Goal: Task Accomplishment & Management: Use online tool/utility

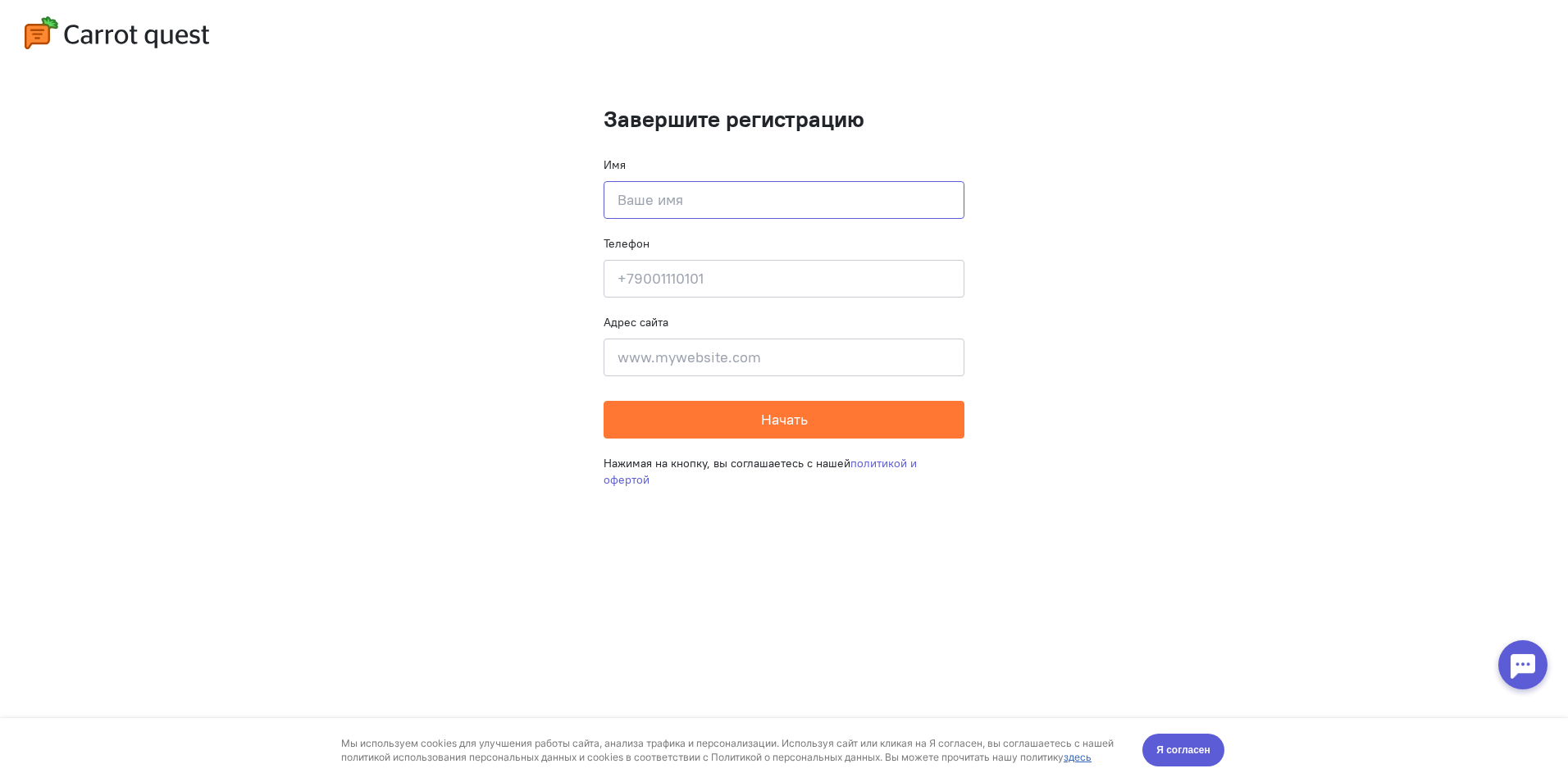
drag, startPoint x: 681, startPoint y: 181, endPoint x: 684, endPoint y: 195, distance: 14.3
click at [681, 181] on input at bounding box center [783, 200] width 360 height 38
type input "[PERSON_NAME]"
type input "[PHONE_NUMBER]"
type input "[STREET_ADDRESS] 111"
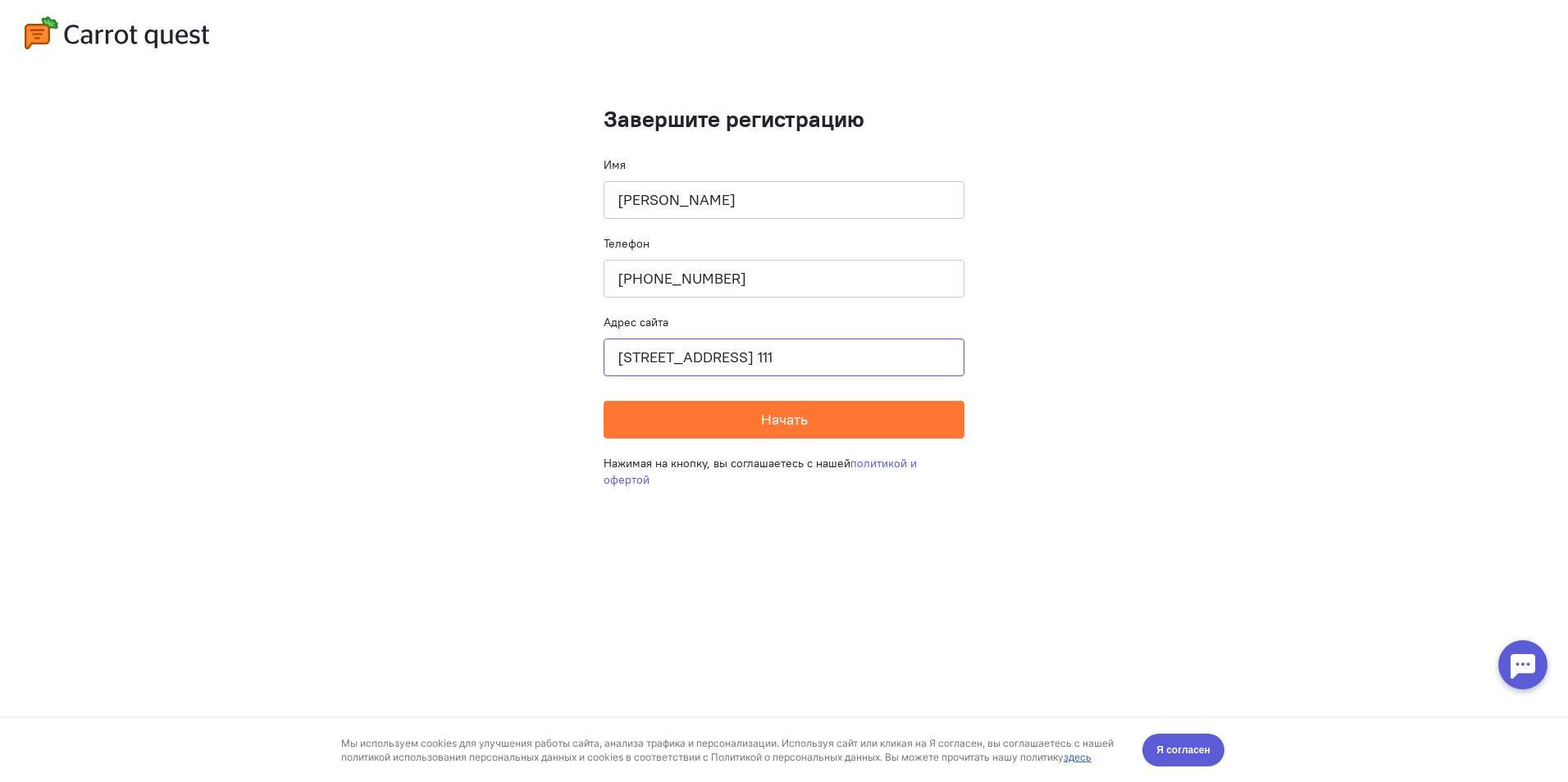
drag, startPoint x: 890, startPoint y: 355, endPoint x: 381, endPoint y: 349, distance: 509.0
click at [381, 349] on cq-completion-registration "Завершите регистрацию Имя [PERSON_NAME] Телефон [PHONE_NUMBER] Адрес сайта [STR…" at bounding box center [784, 391] width 1568 height 782
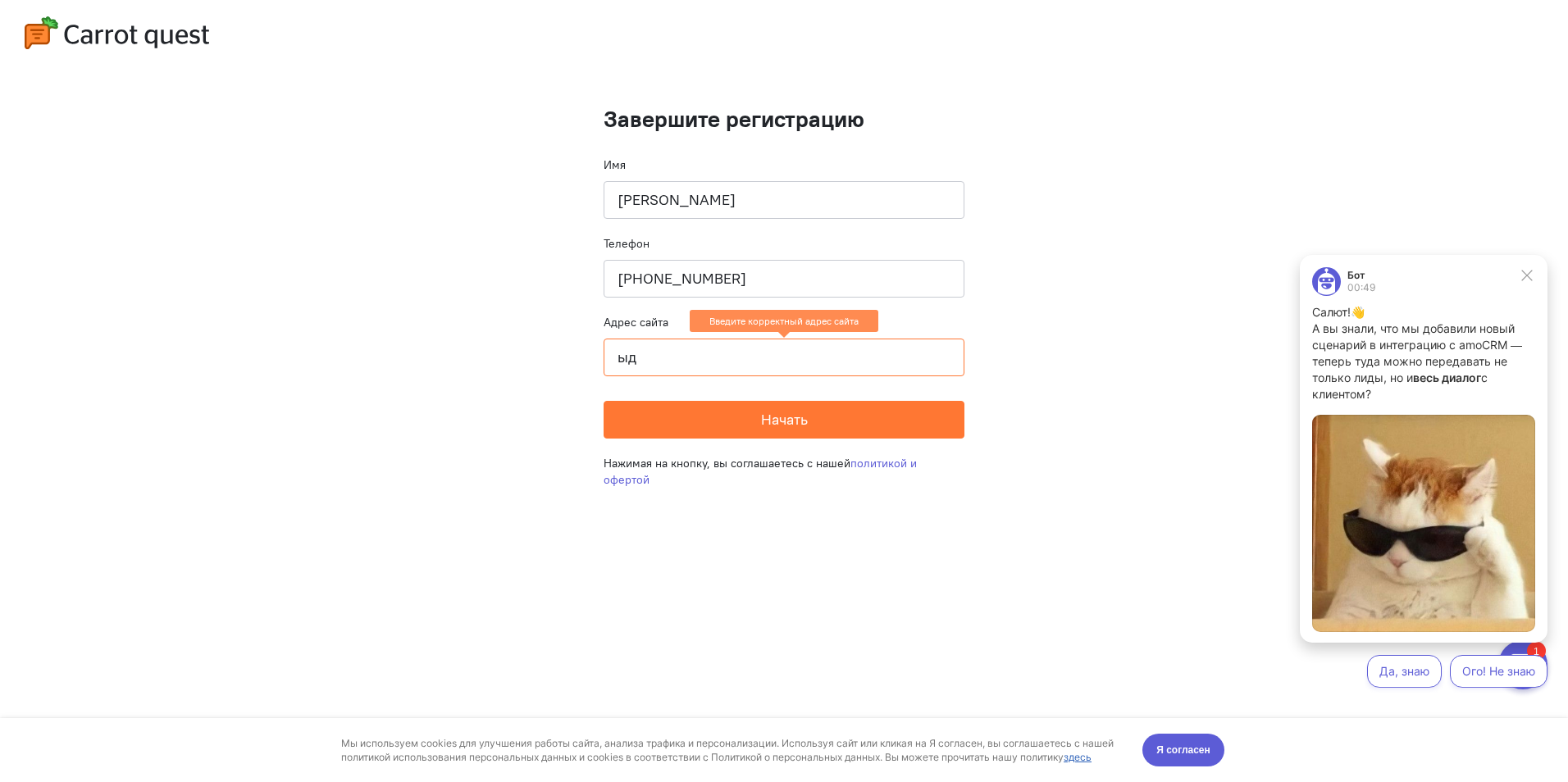
type input "ы"
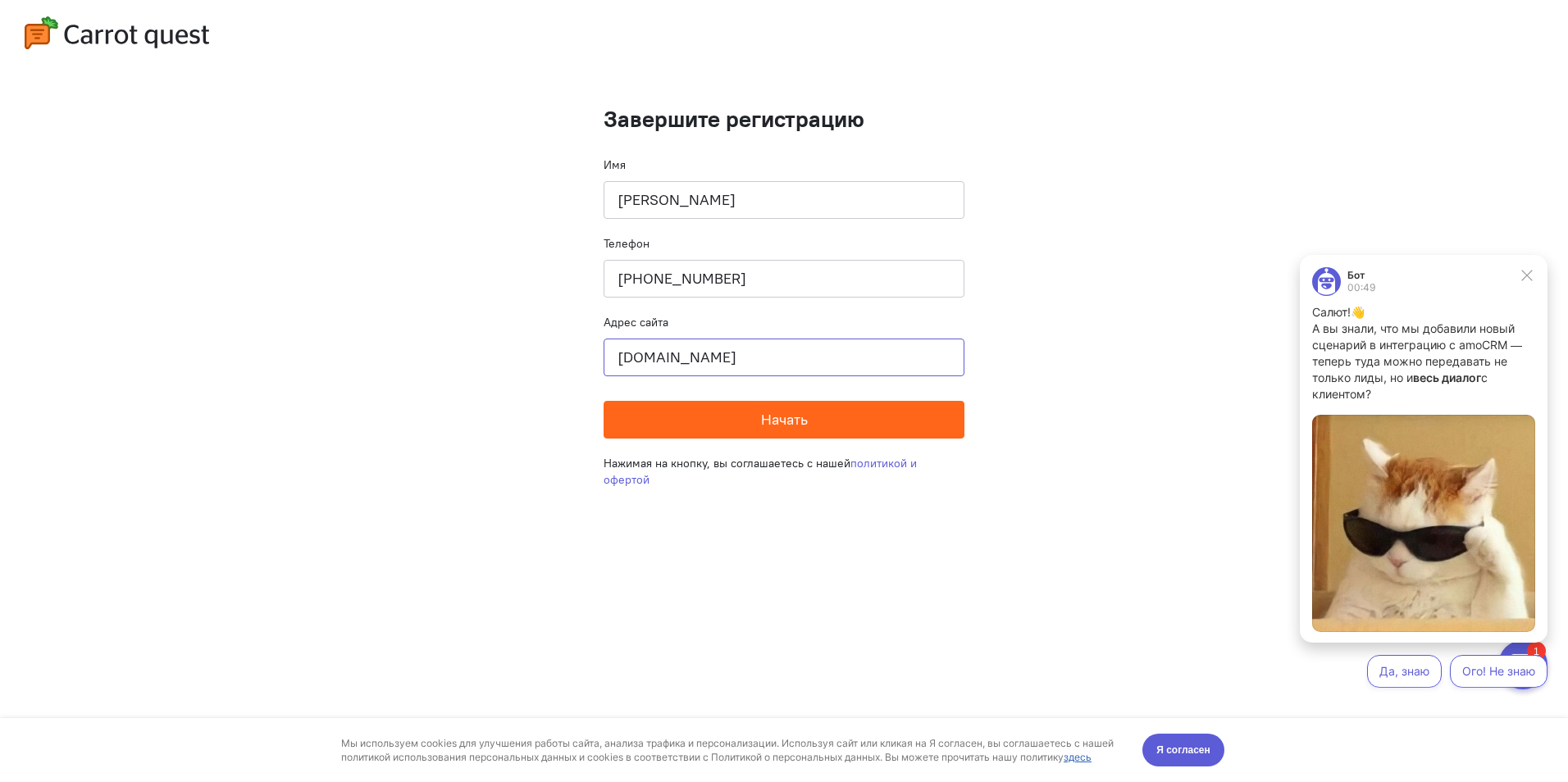
type input "[DOMAIN_NAME]"
click at [787, 412] on span "Начать" at bounding box center [784, 419] width 47 height 19
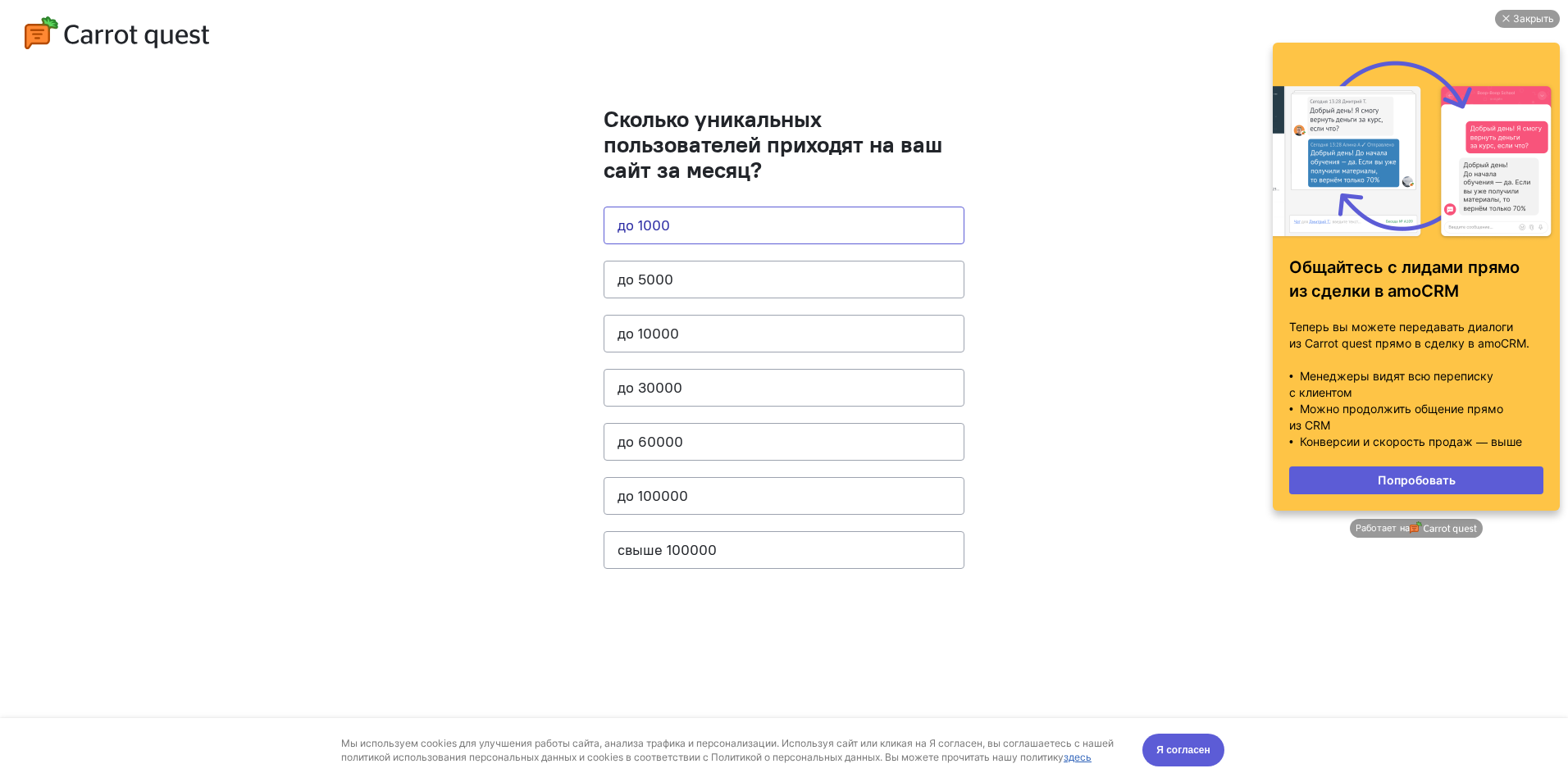
click at [704, 229] on button "до 1000" at bounding box center [783, 226] width 360 height 38
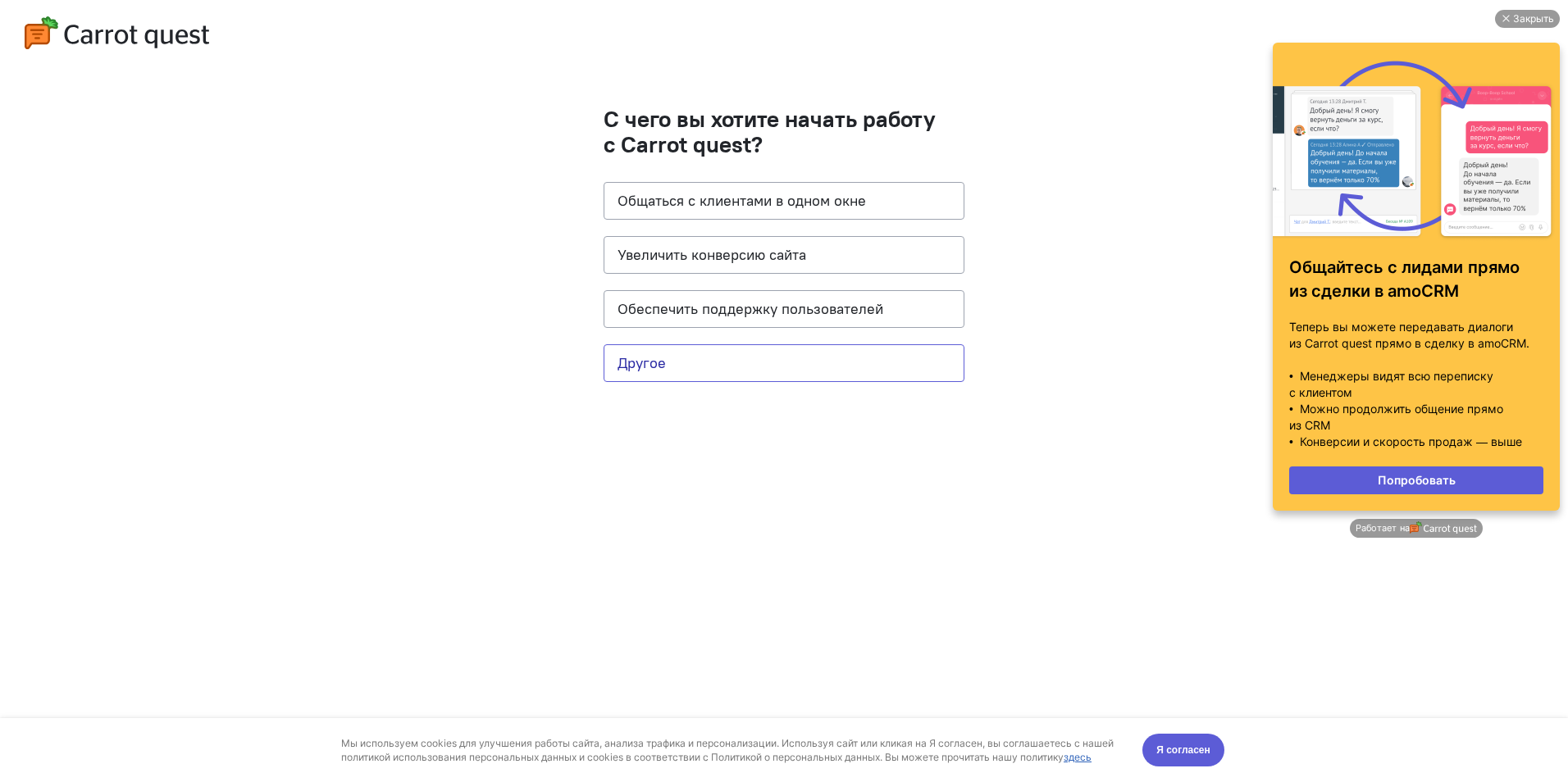
click at [723, 364] on button "Другое" at bounding box center [783, 363] width 360 height 38
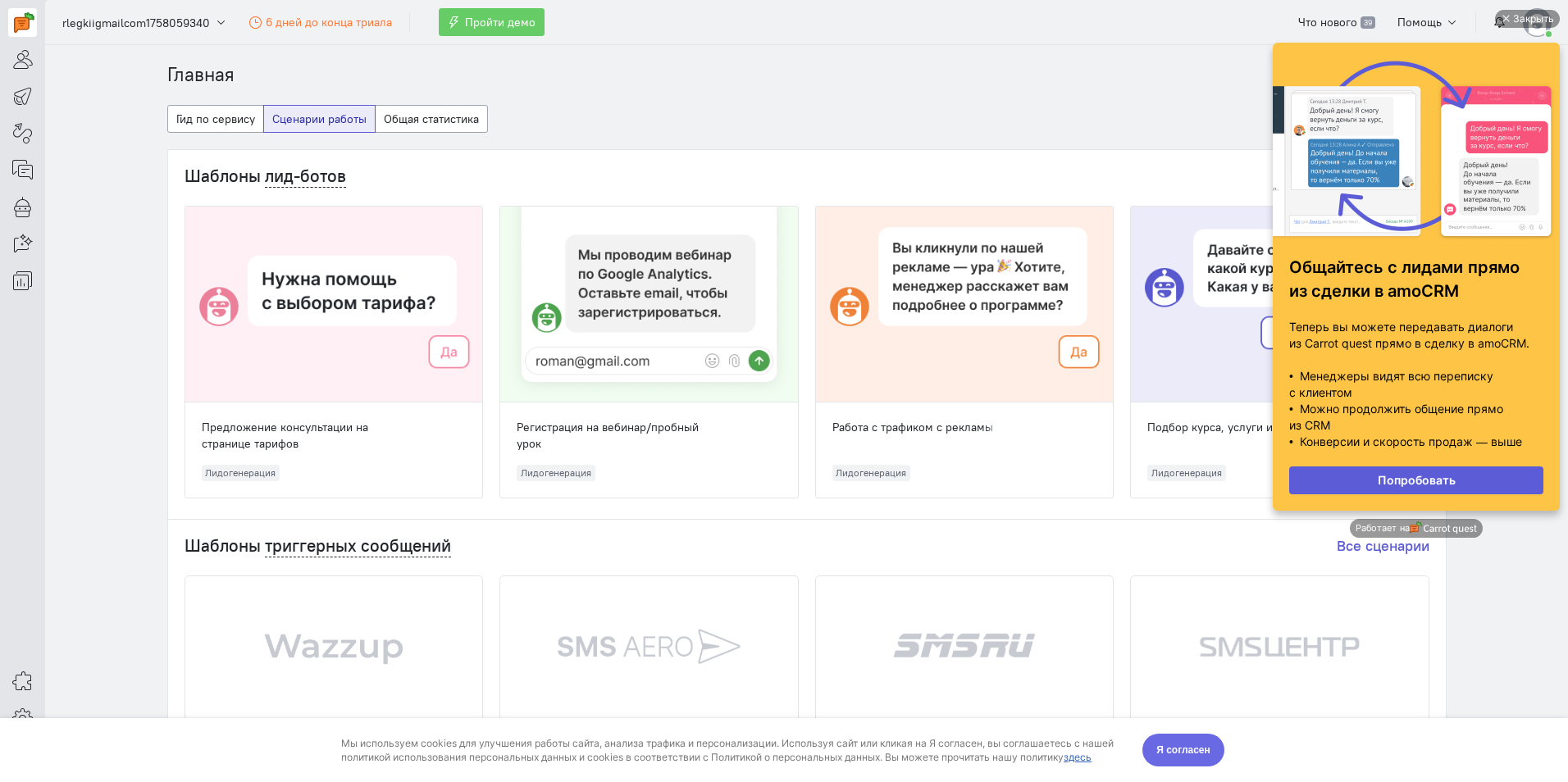
drag, startPoint x: 1201, startPoint y: 746, endPoint x: 1272, endPoint y: 1332, distance: 590.3
click at [1201, 746] on span "Я согласен" at bounding box center [1183, 749] width 54 height 16
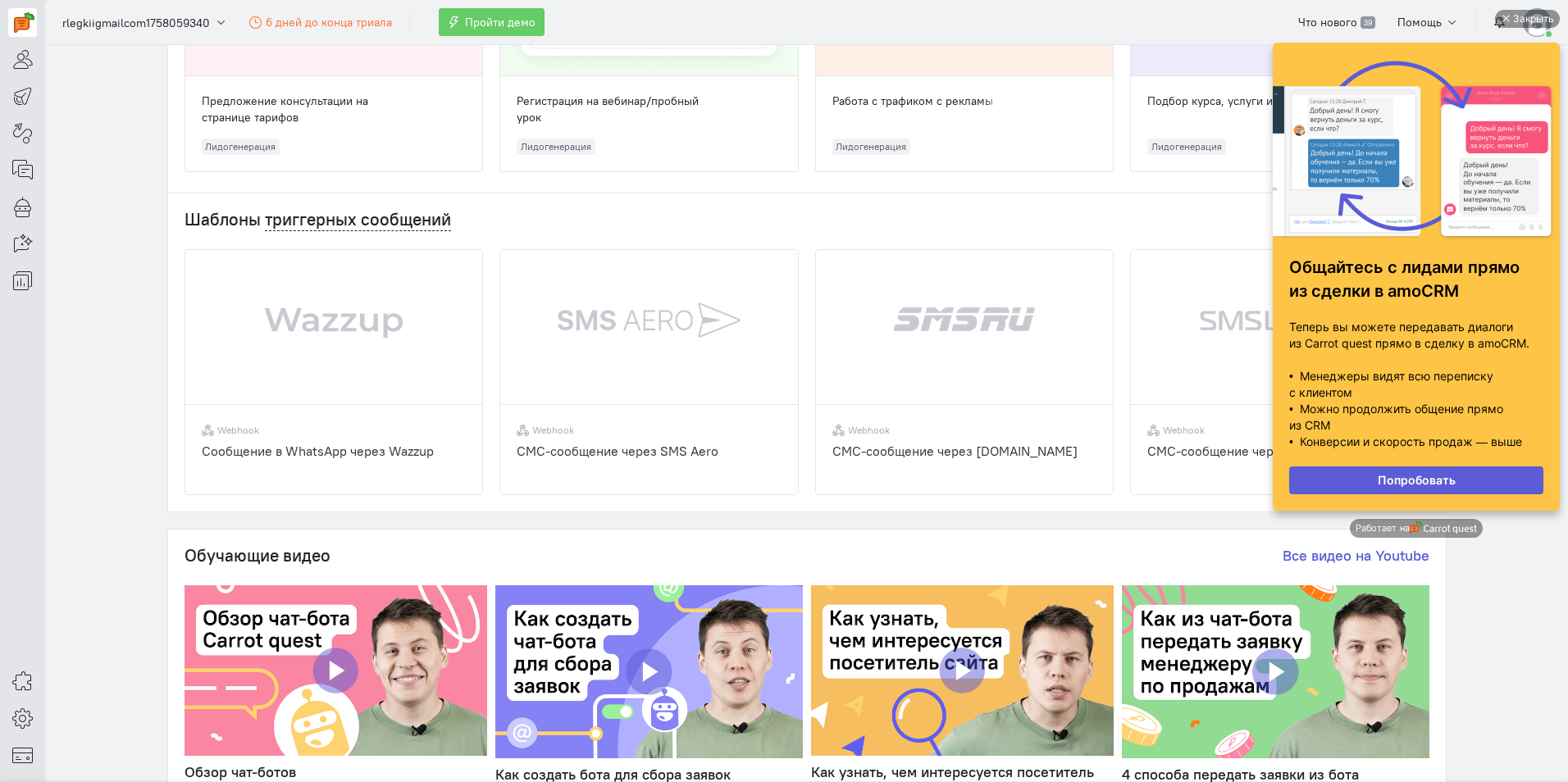
scroll to position [327, 0]
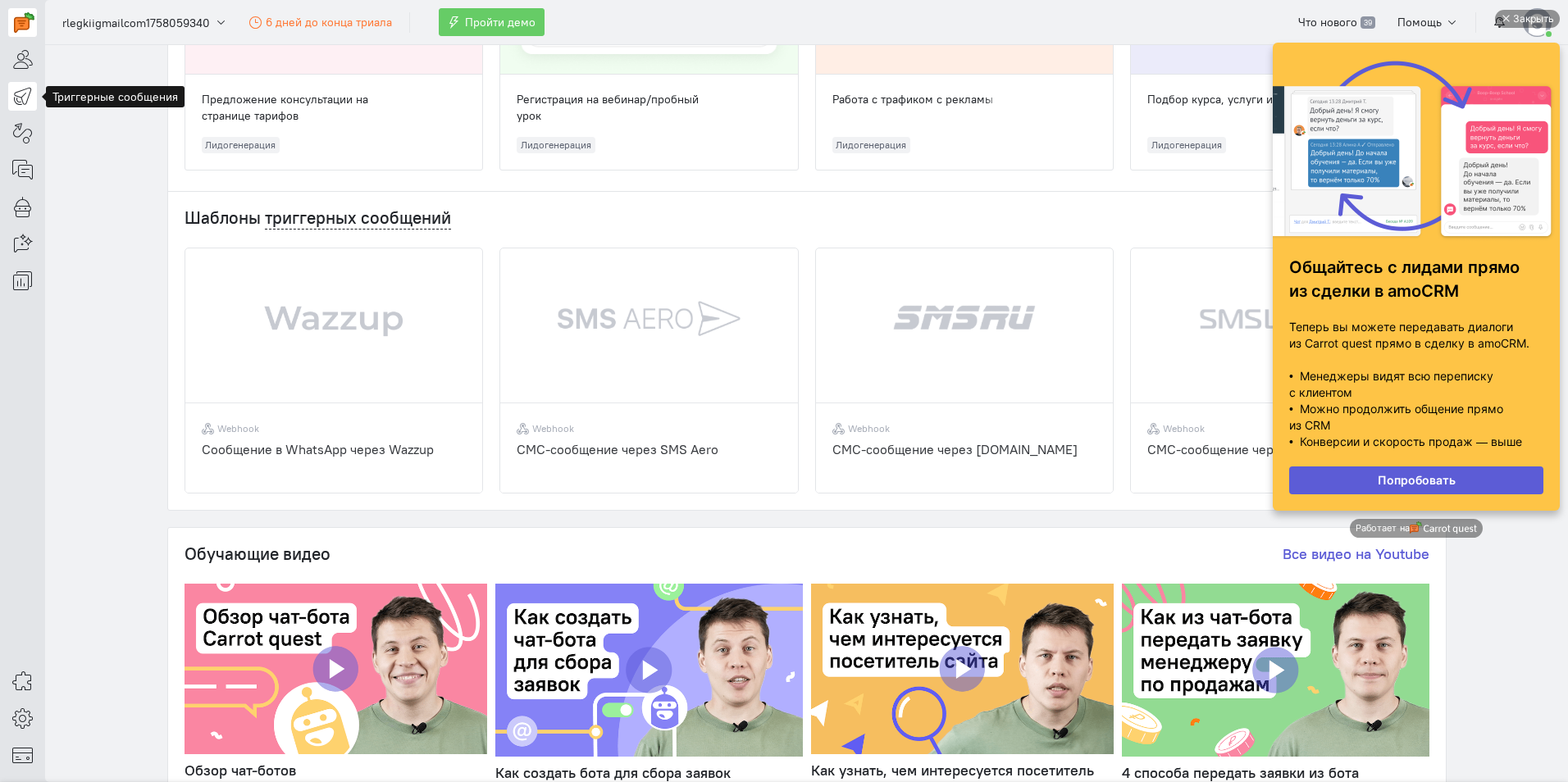
click at [14, 101] on icon at bounding box center [22, 96] width 21 height 20
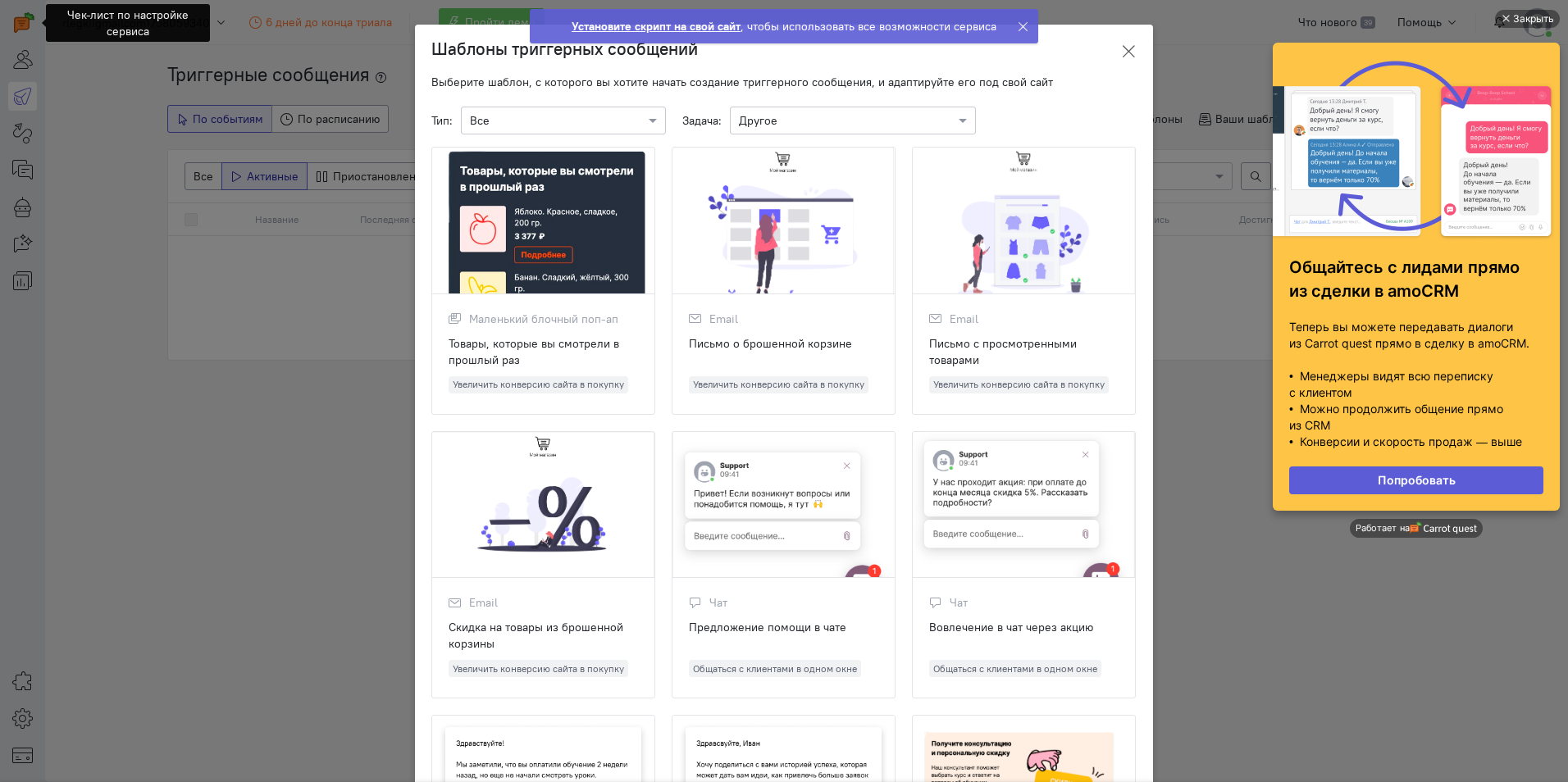
click at [1120, 48] on icon at bounding box center [1128, 51] width 16 height 16
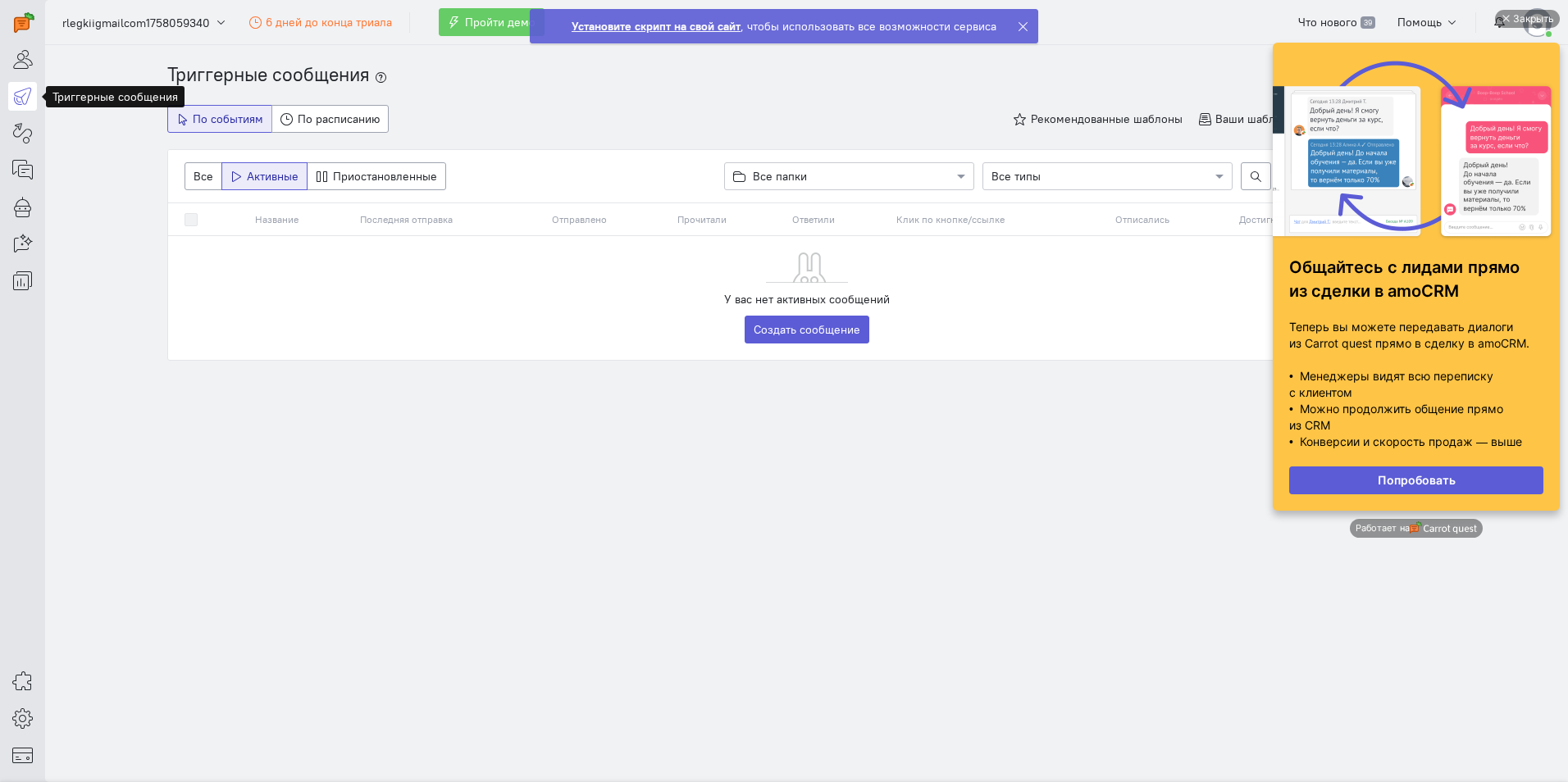
click at [11, 89] on link at bounding box center [22, 96] width 29 height 29
click at [818, 325] on link "Создать сообщение" at bounding box center [806, 329] width 124 height 28
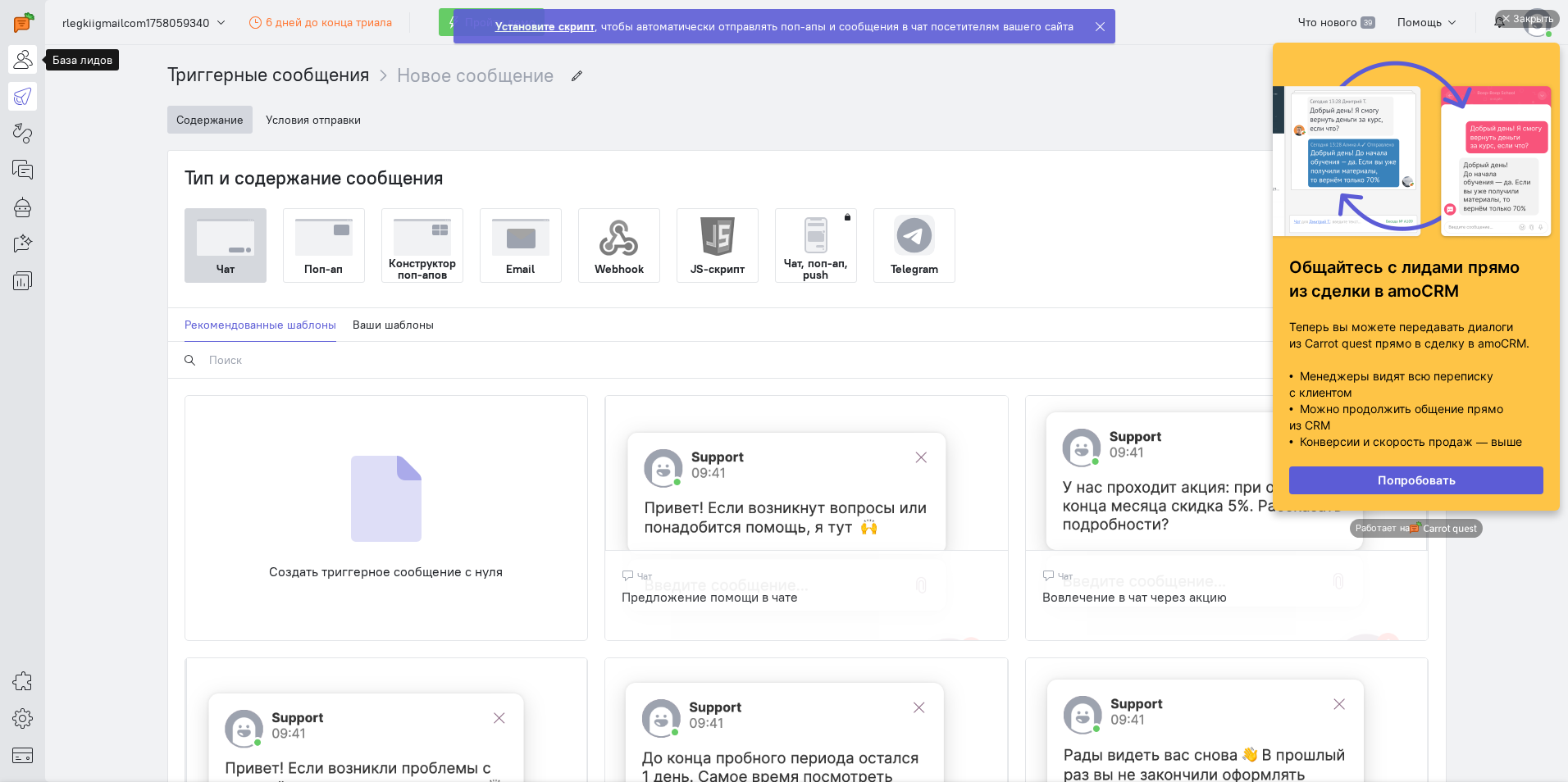
click at [22, 67] on icon at bounding box center [22, 59] width 21 height 20
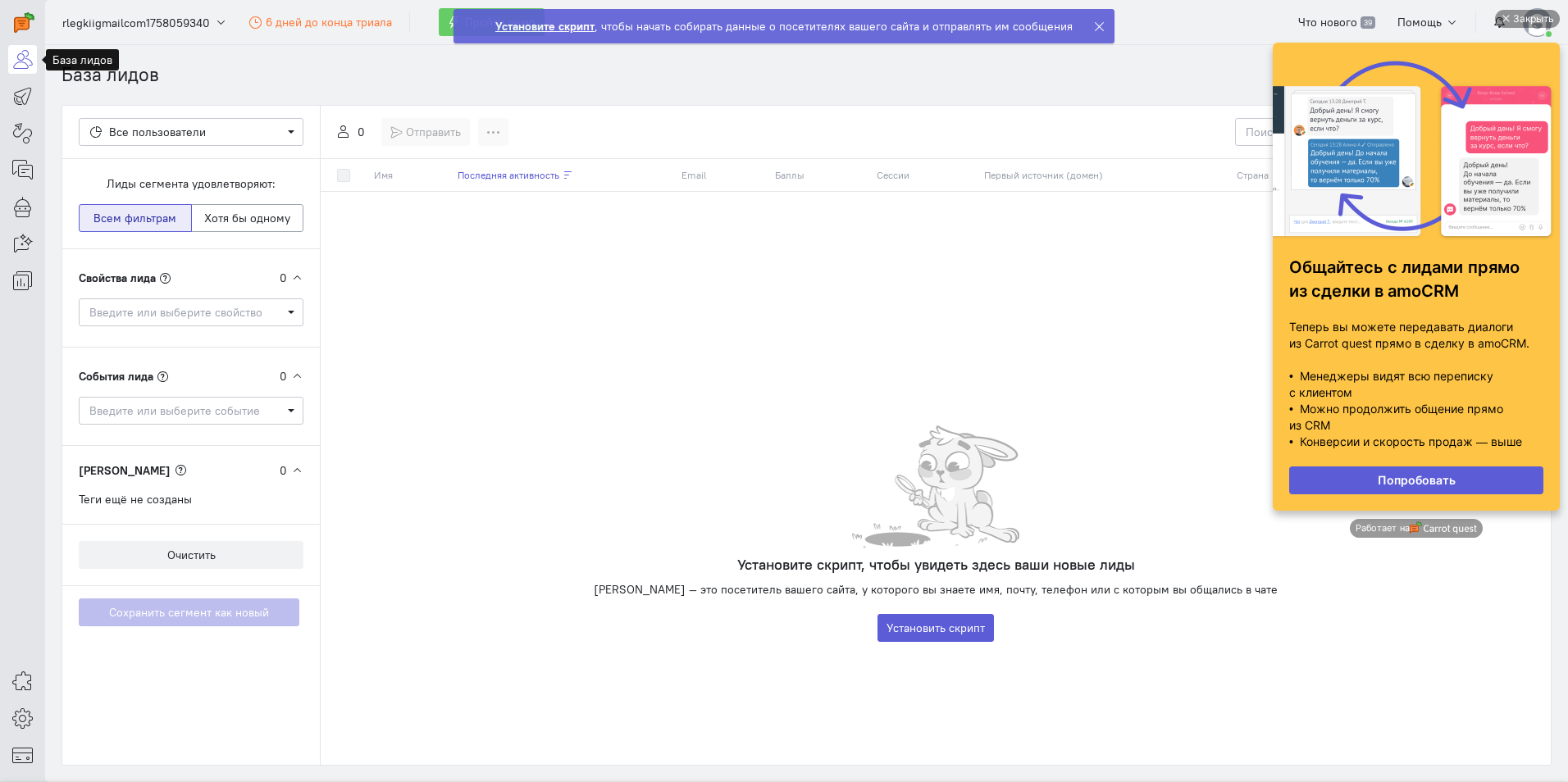
click at [1095, 24] on icon at bounding box center [1099, 27] width 12 height 12
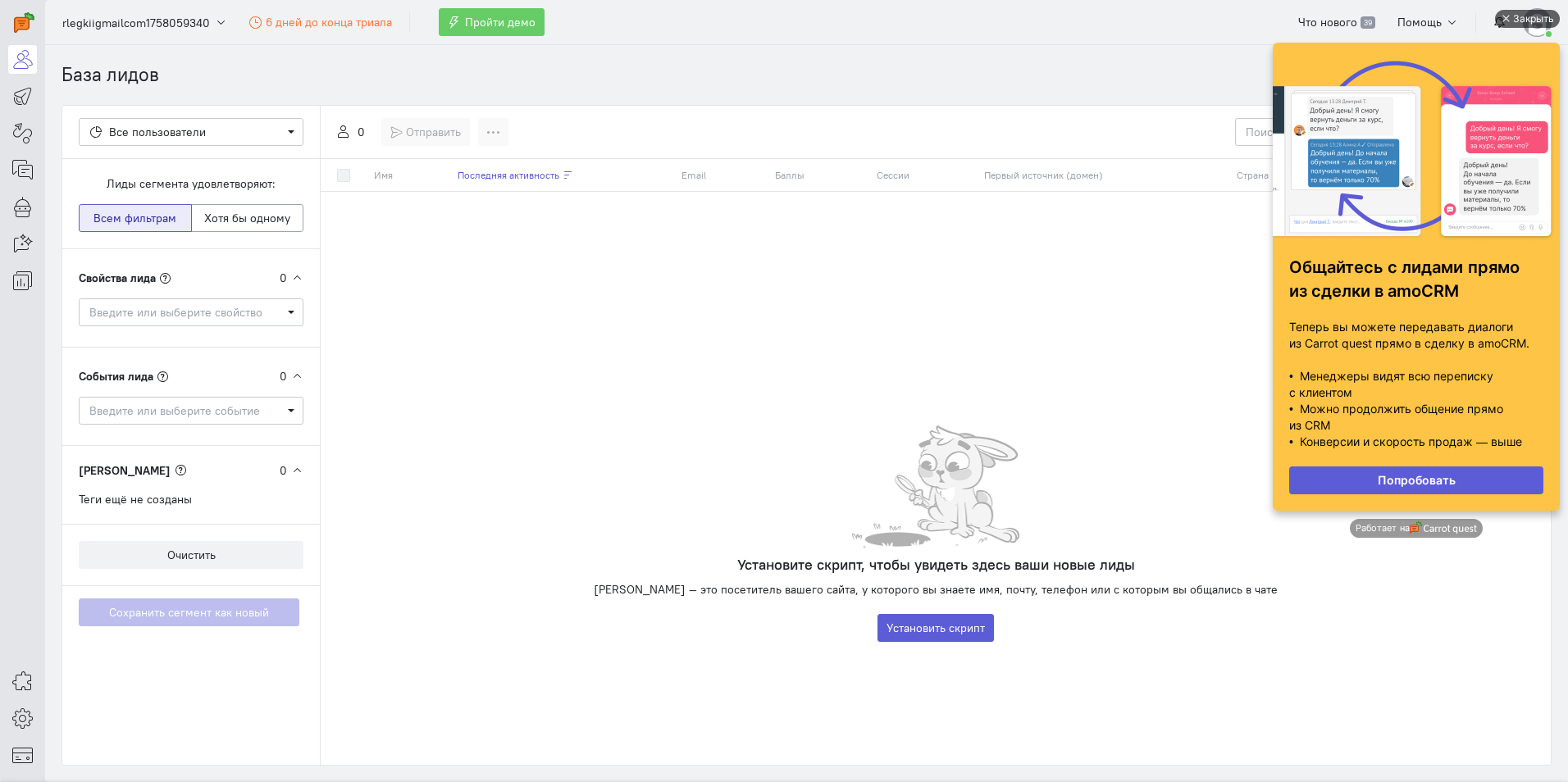
click at [1529, 22] on div "Закрыть" at bounding box center [1533, 18] width 41 height 18
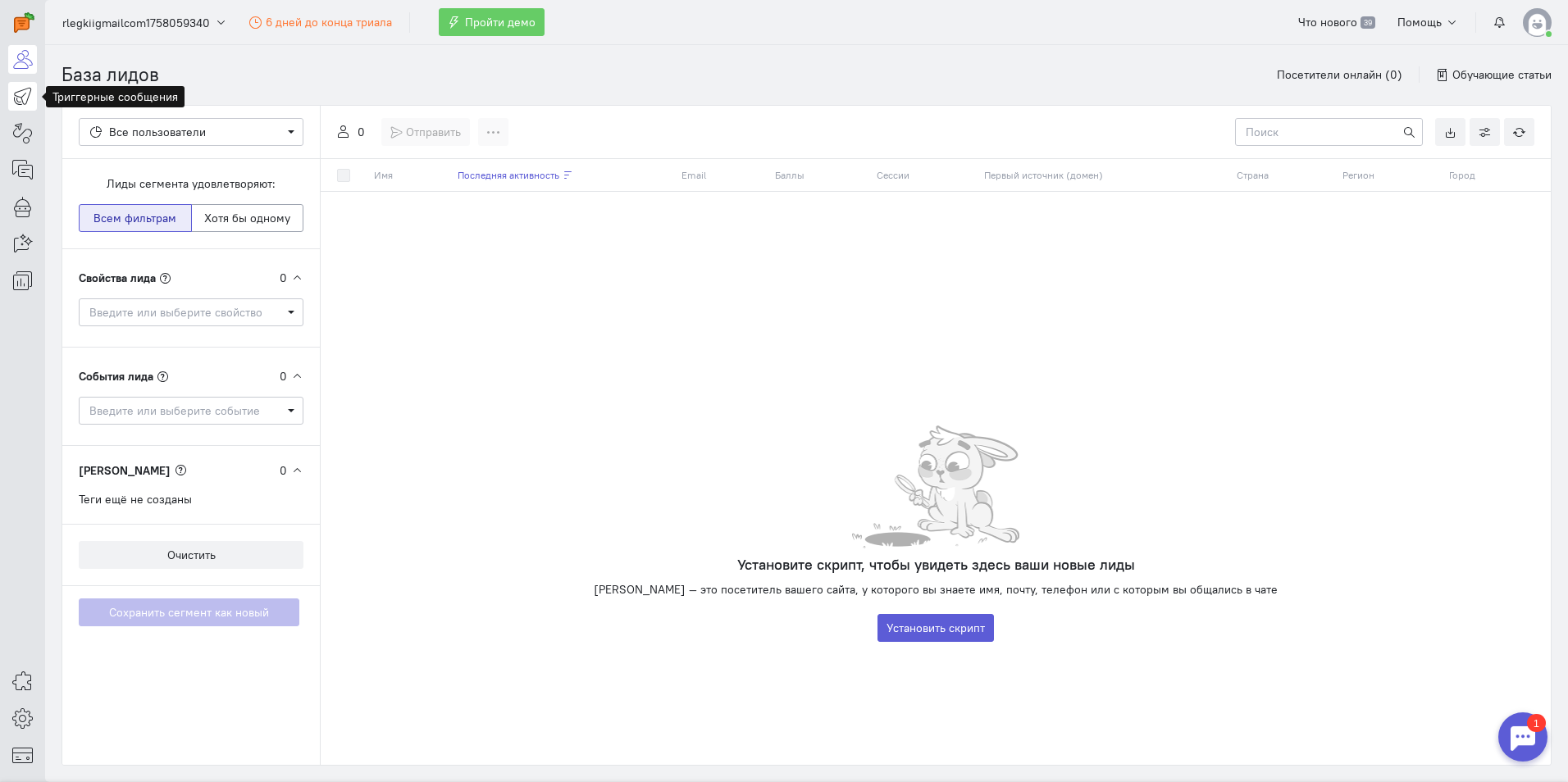
click at [25, 103] on icon at bounding box center [22, 96] width 21 height 20
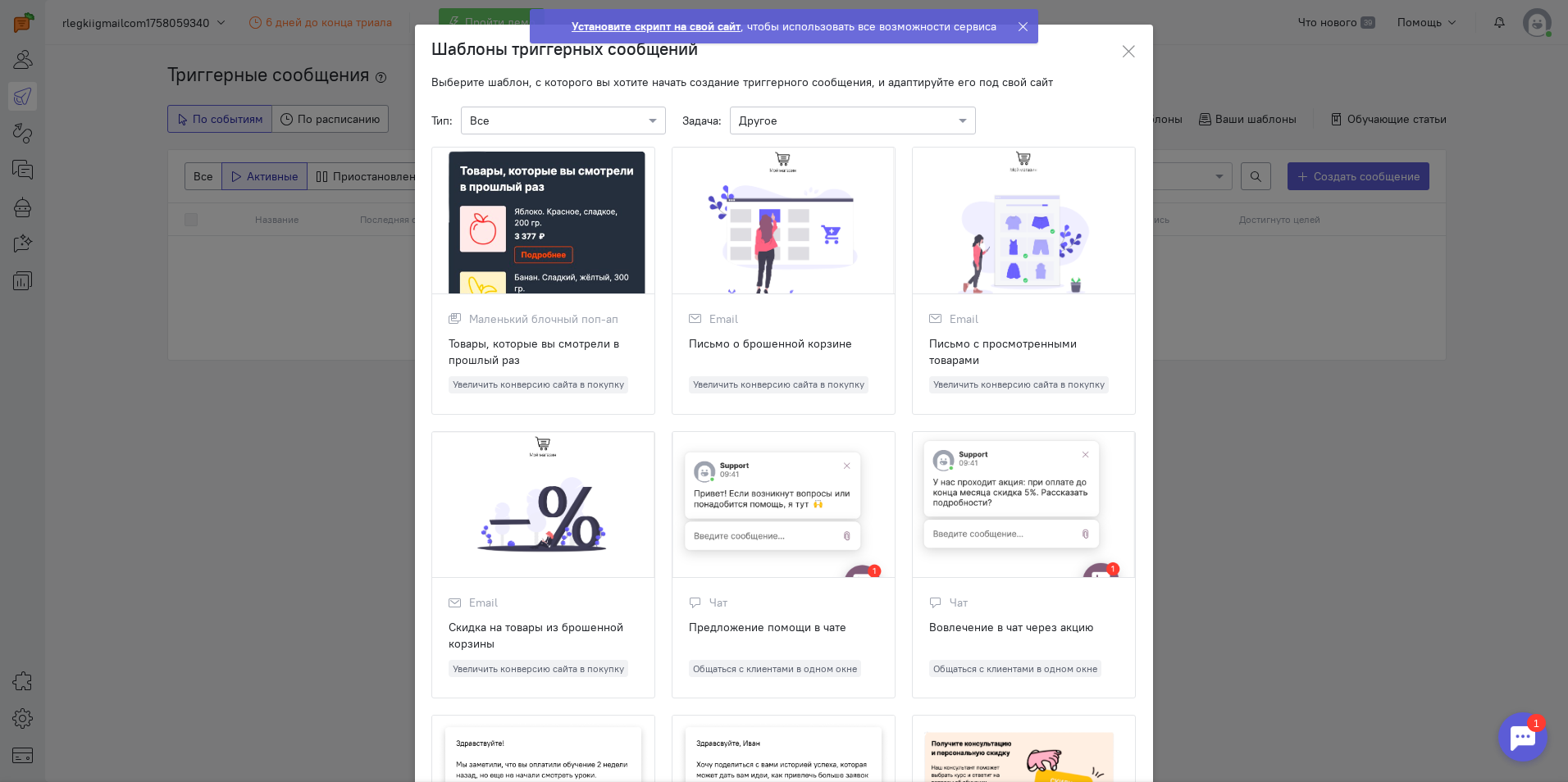
click at [755, 113] on input "text" at bounding box center [837, 119] width 195 height 16
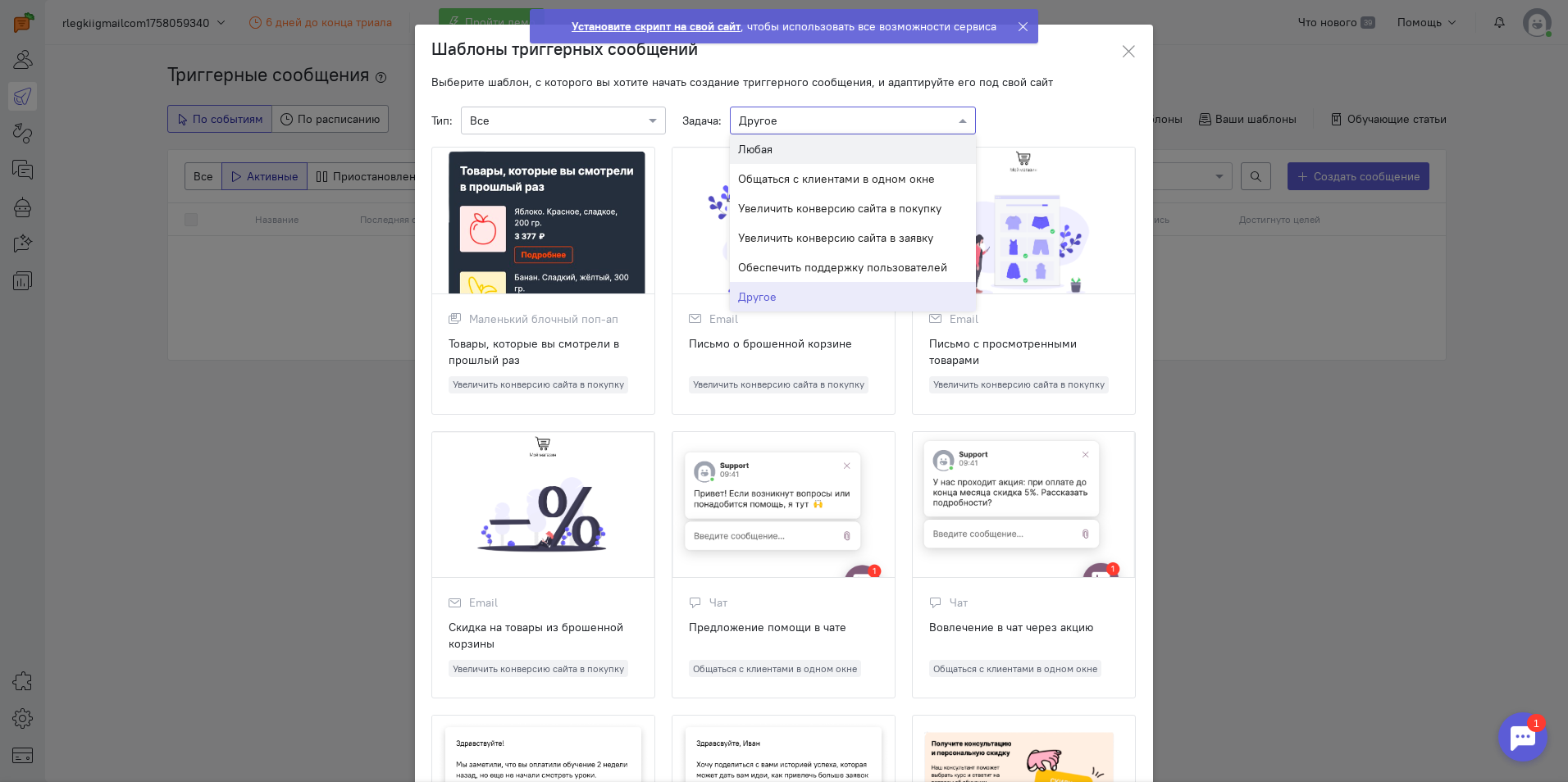
click at [767, 144] on div "Любая" at bounding box center [852, 149] width 246 height 29
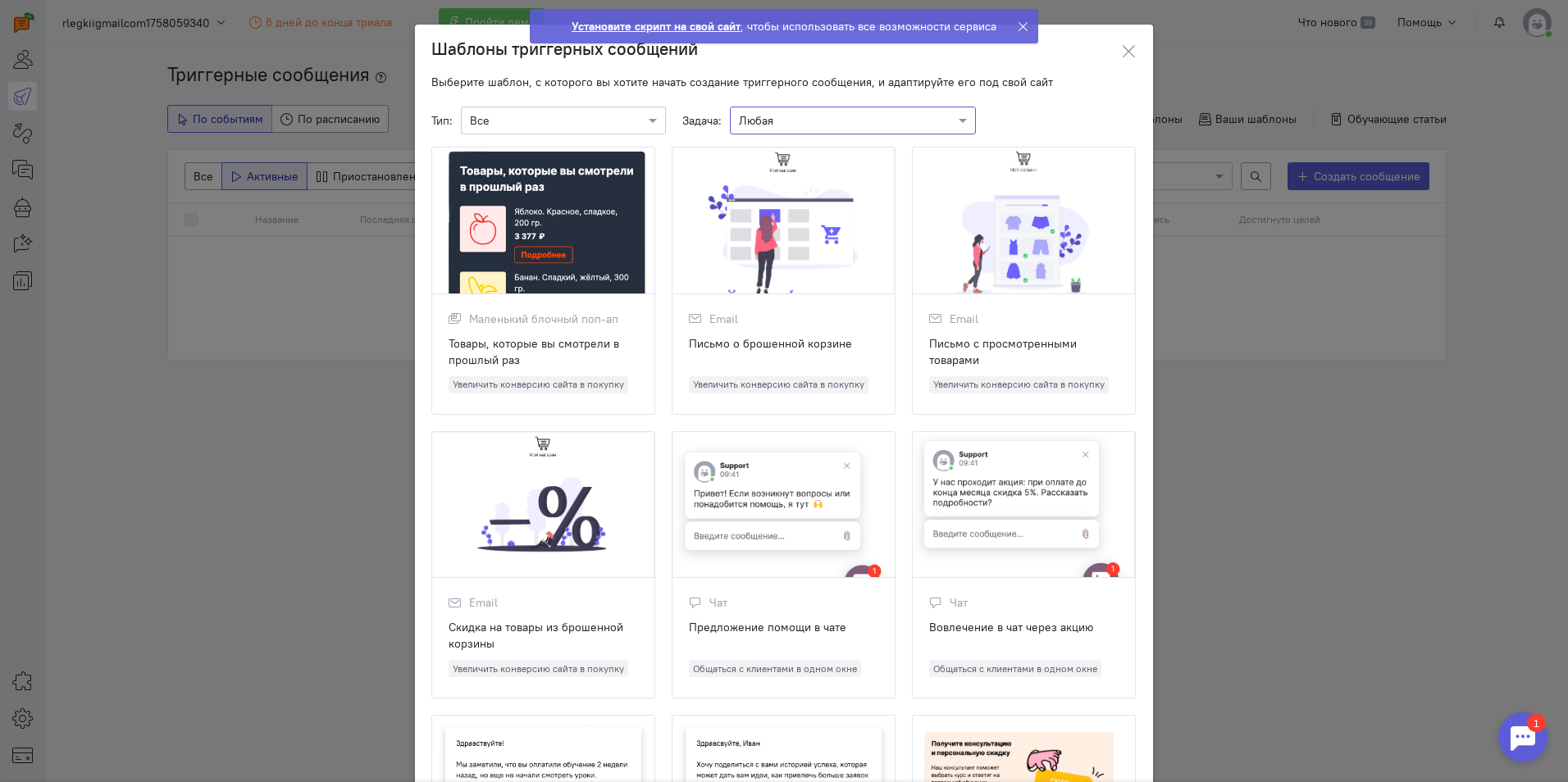
click at [600, 123] on input "text" at bounding box center [547, 119] width 154 height 16
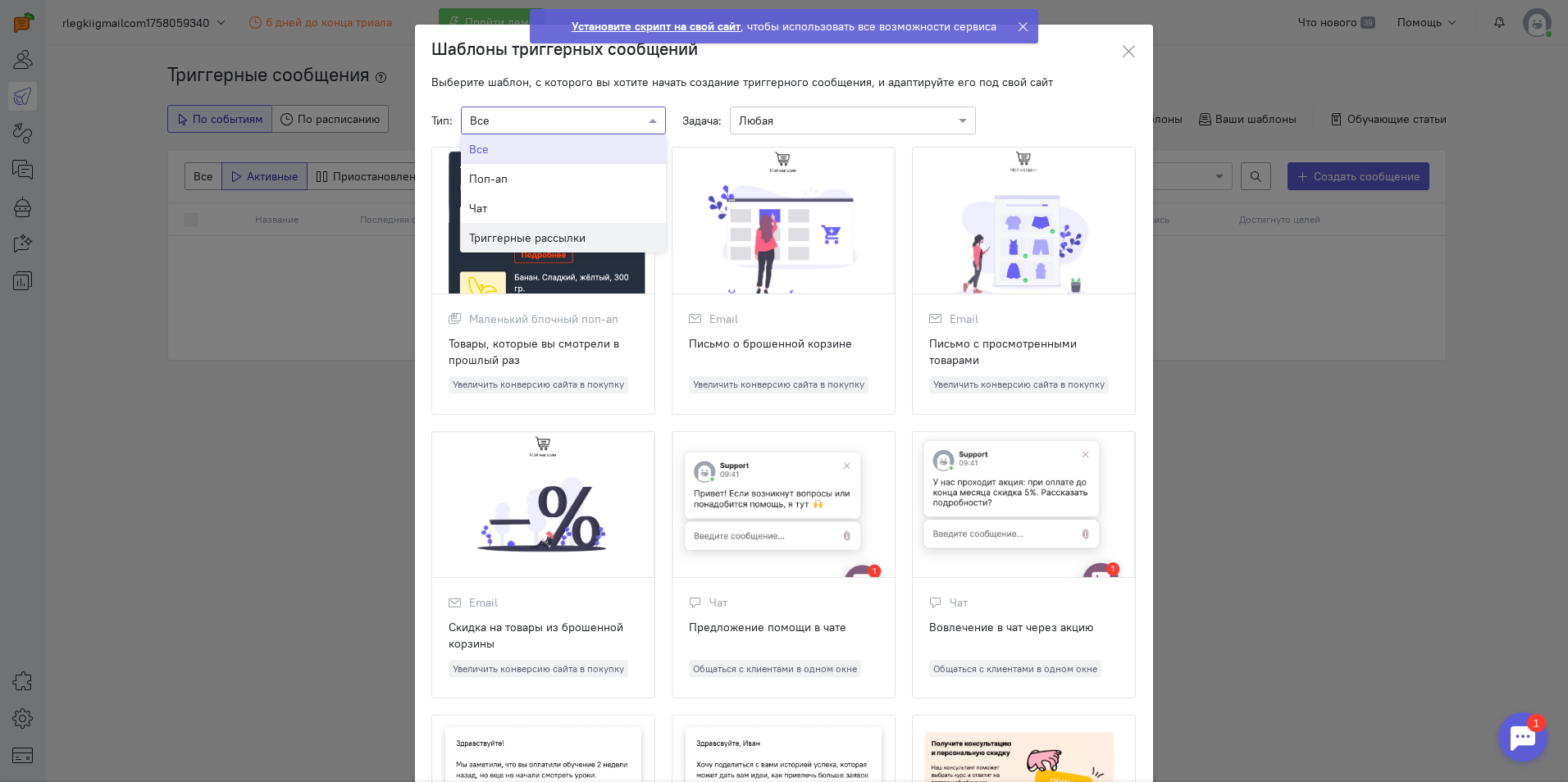
click at [546, 238] on span "Триггерные рассылки" at bounding box center [527, 238] width 117 height 16
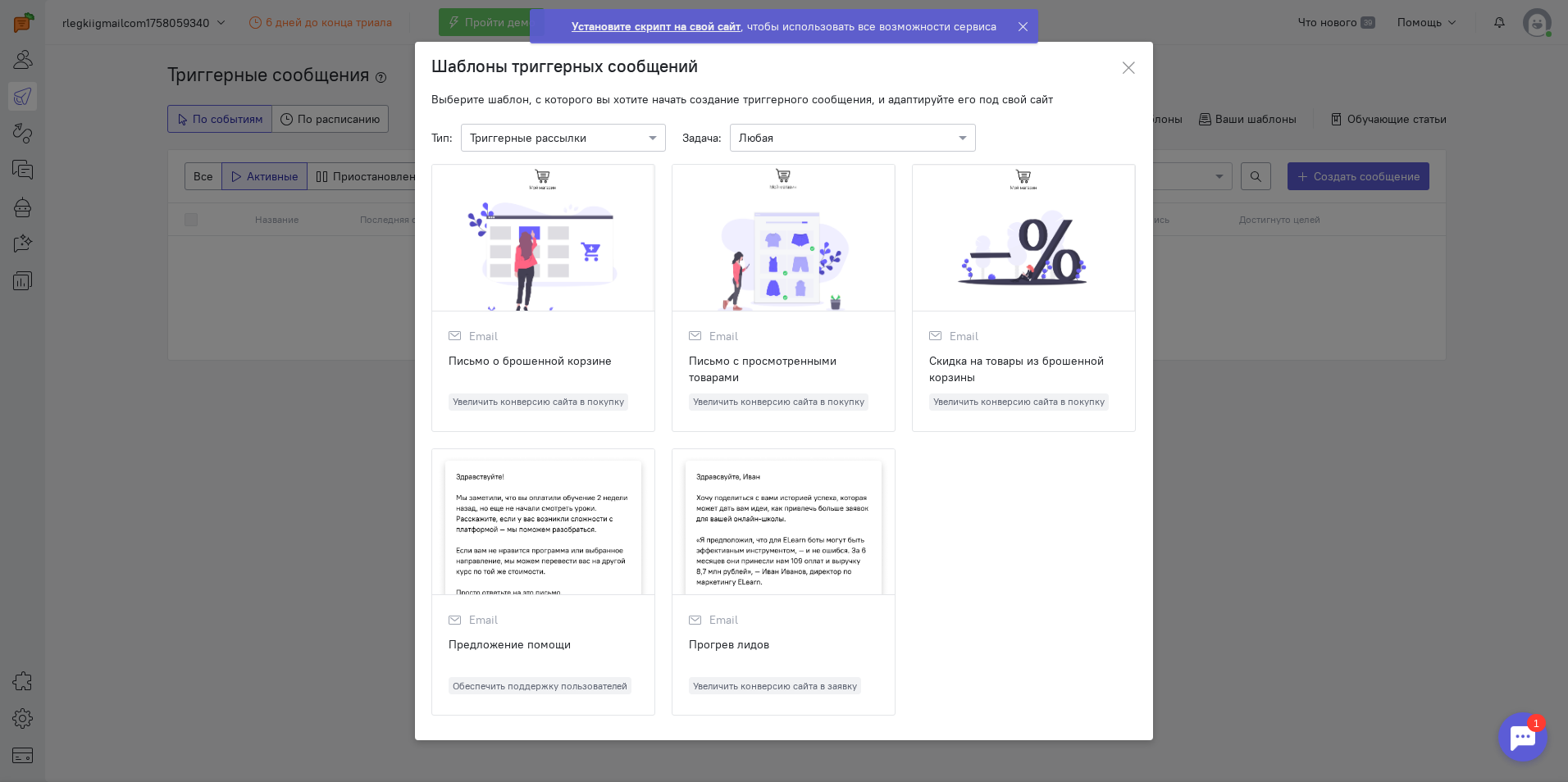
click at [814, 479] on div at bounding box center [783, 523] width 222 height 147
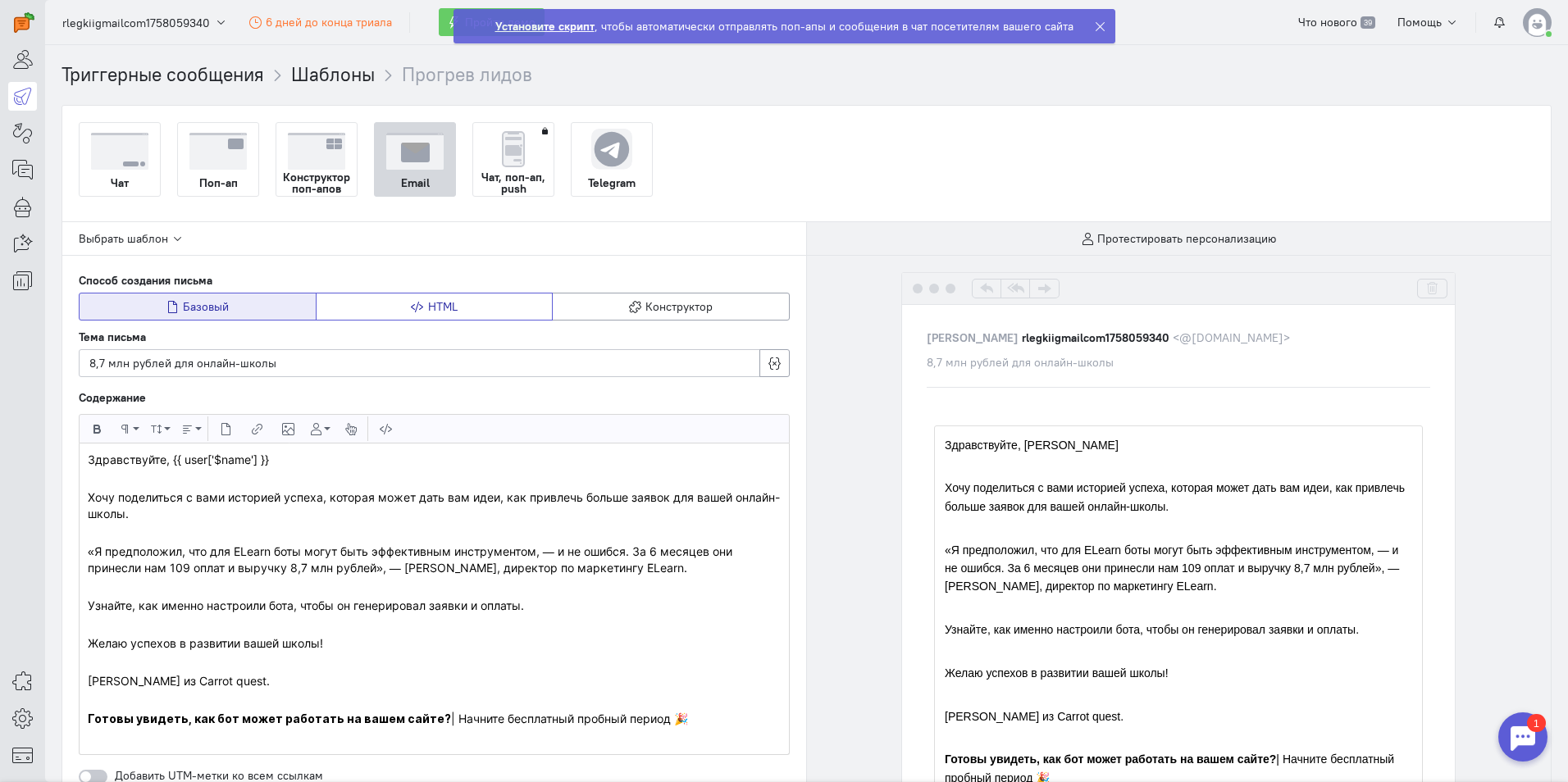
click at [459, 311] on button "HTML" at bounding box center [434, 307] width 238 height 28
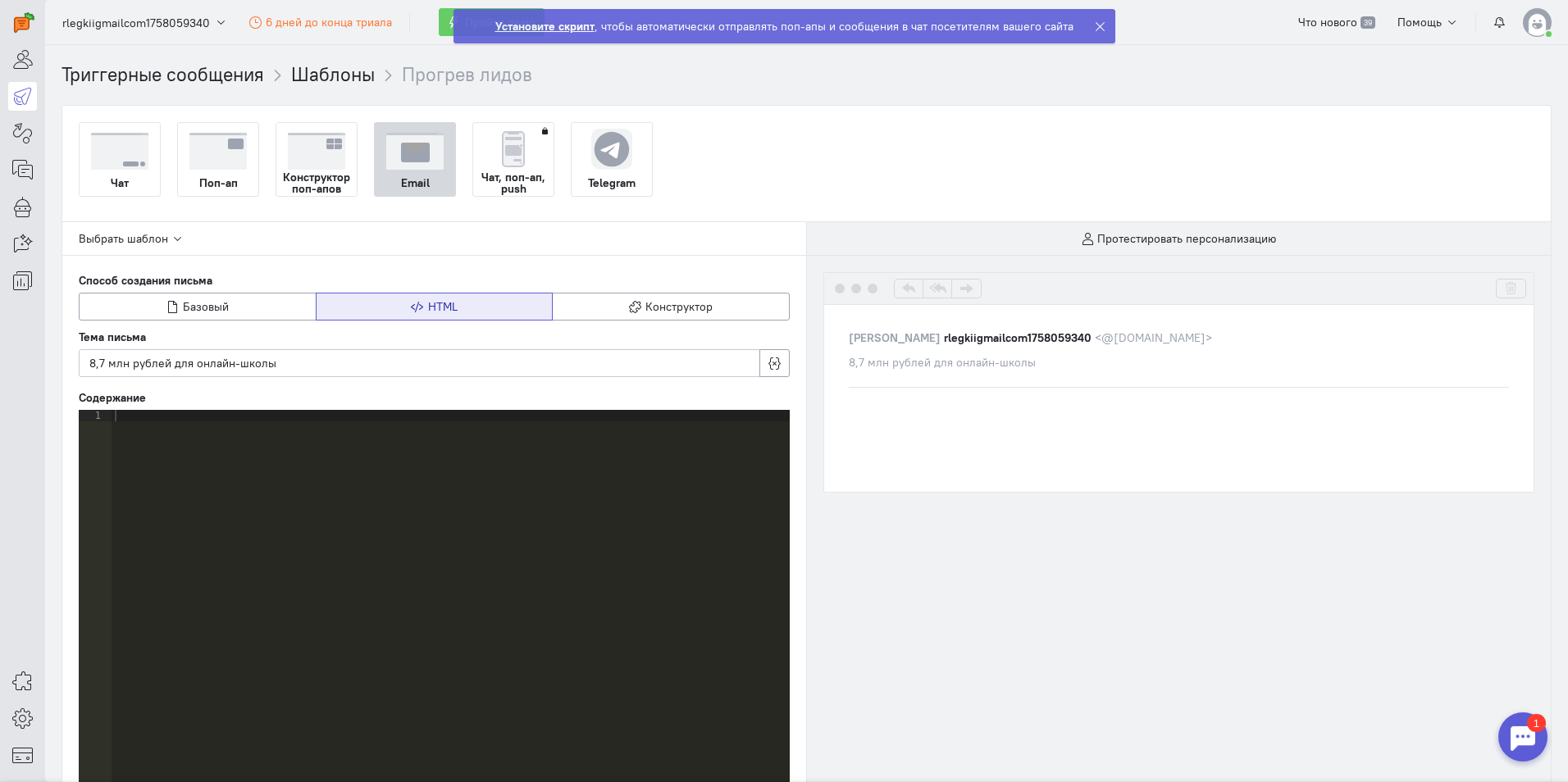
click at [313, 505] on div at bounding box center [450, 626] width 678 height 433
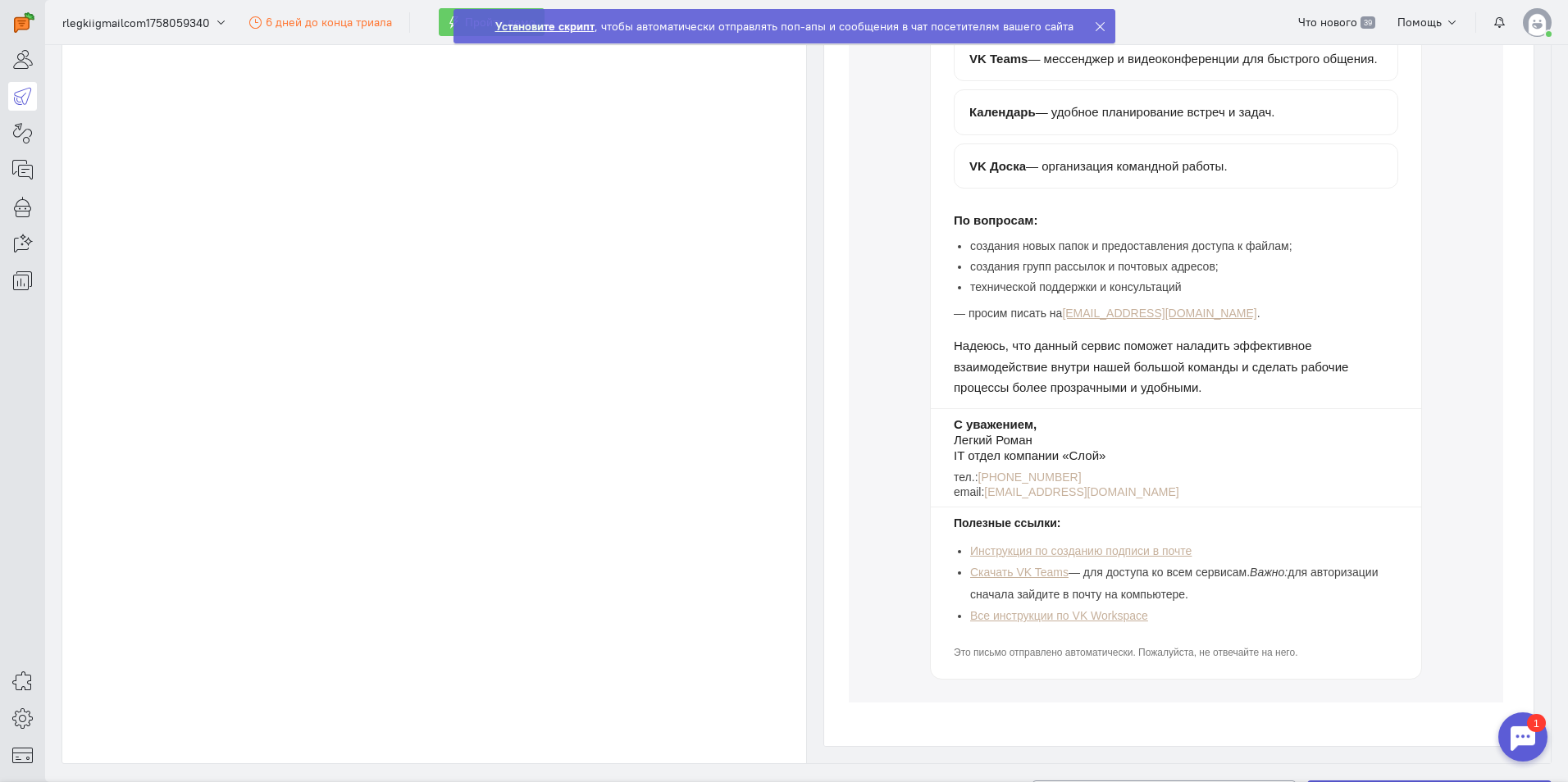
scroll to position [820, 0]
click at [1278, 659] on p "Это письмо отправлено автоматически. Пожалуйста, не отвечайте на него." at bounding box center [1175, 652] width 444 height 16
click at [1305, 659] on p "Это письмо отправлено автоматически. Пожалуйста, не отвечайте на него." at bounding box center [1175, 652] width 444 height 16
click at [1284, 659] on p "Это письмо отправлено автоматически. Пожалуйста, не отвечайте на него." at bounding box center [1175, 652] width 444 height 16
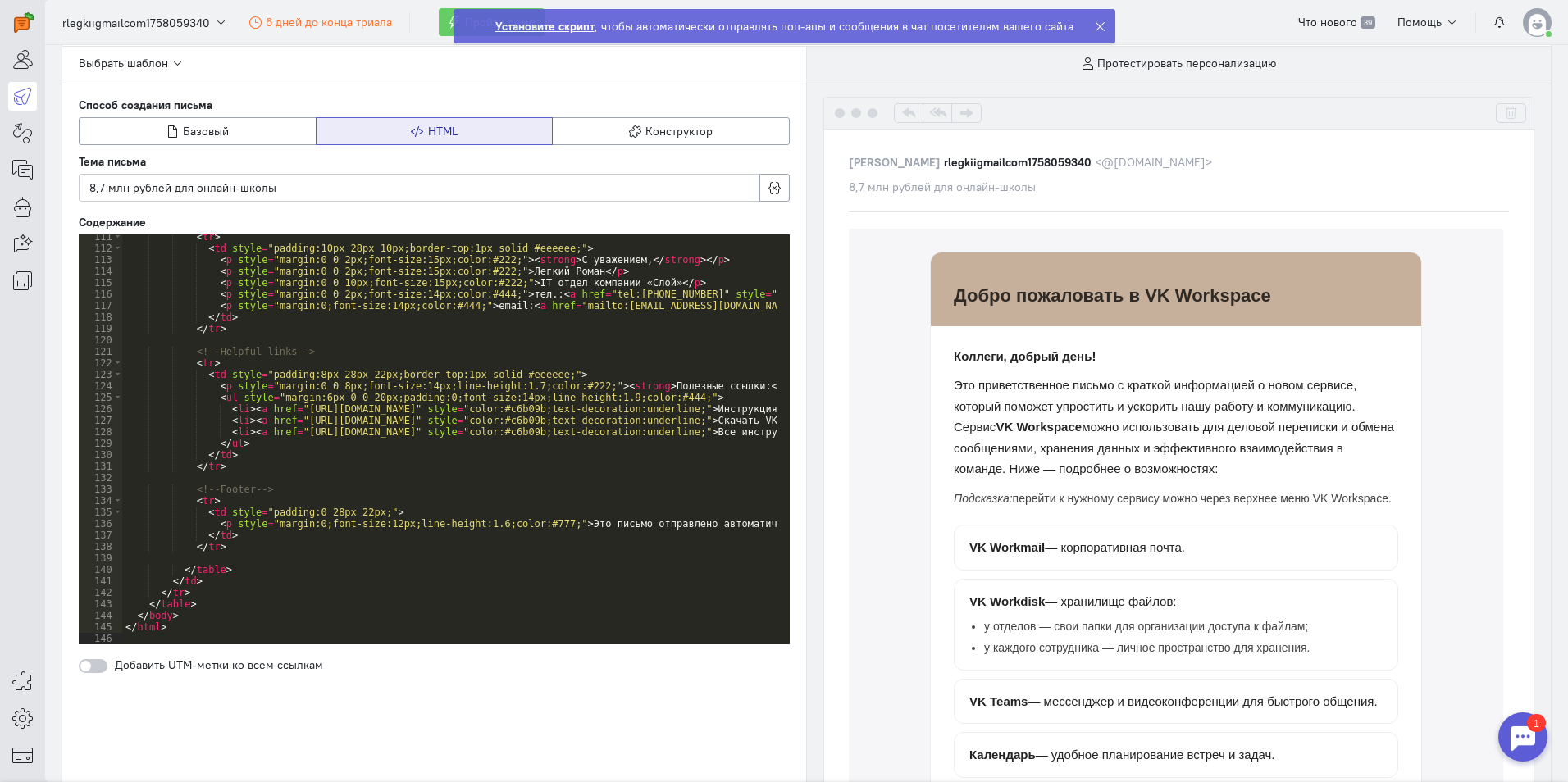
scroll to position [82, 0]
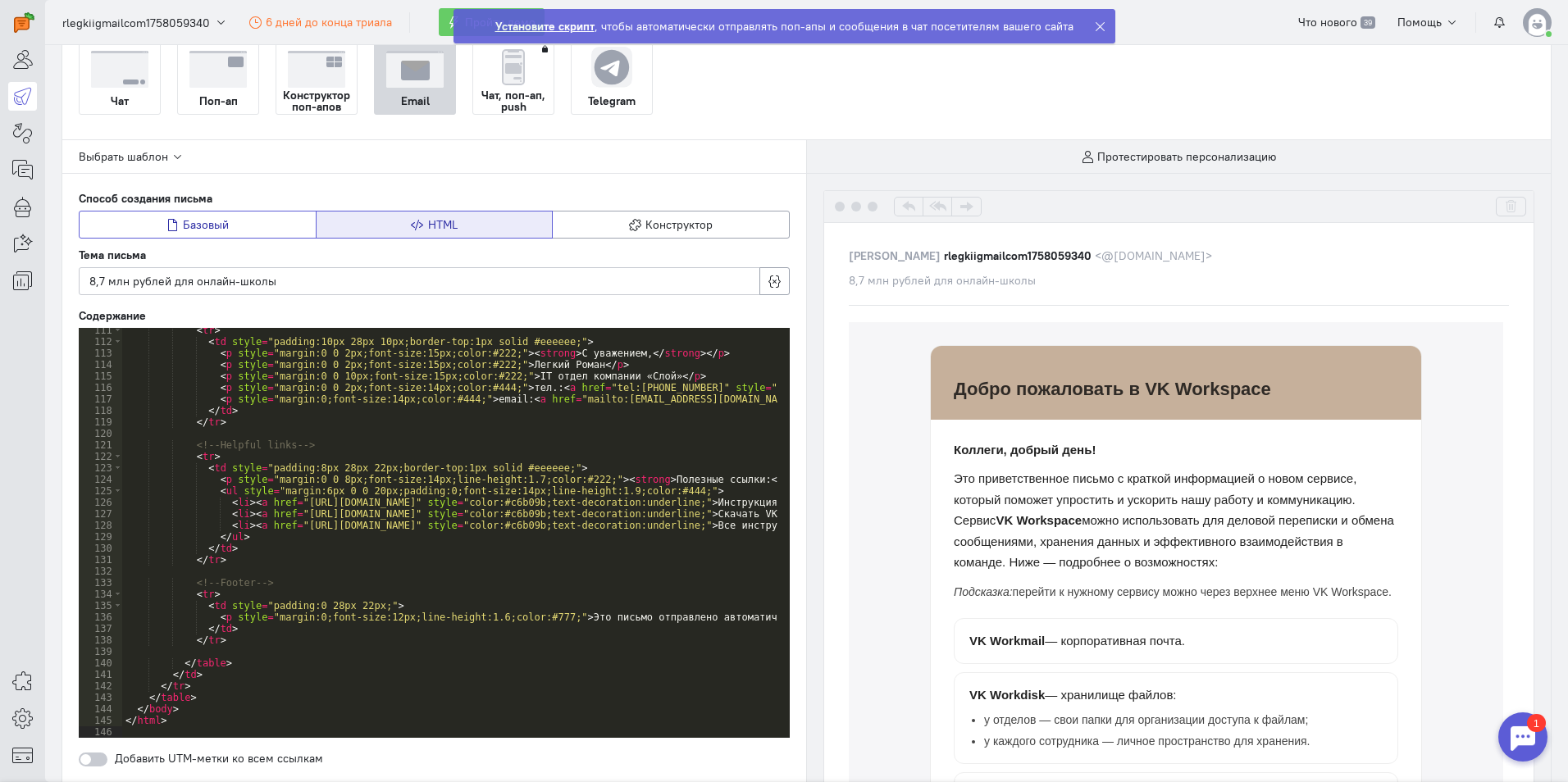
click at [274, 230] on button "Базовый" at bounding box center [197, 225] width 238 height 28
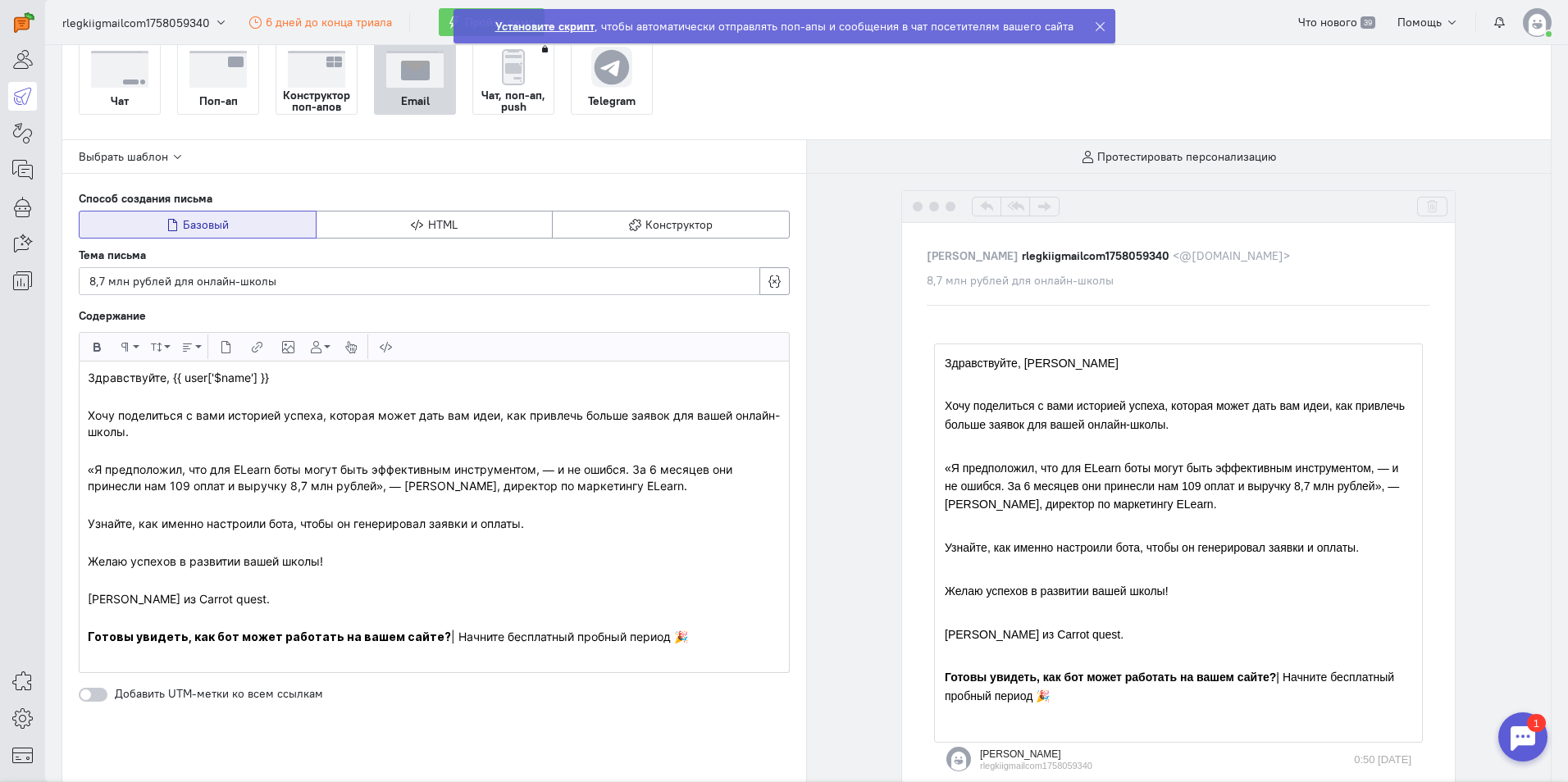
scroll to position [0, 0]
click at [422, 214] on button "HTML" at bounding box center [434, 225] width 238 height 28
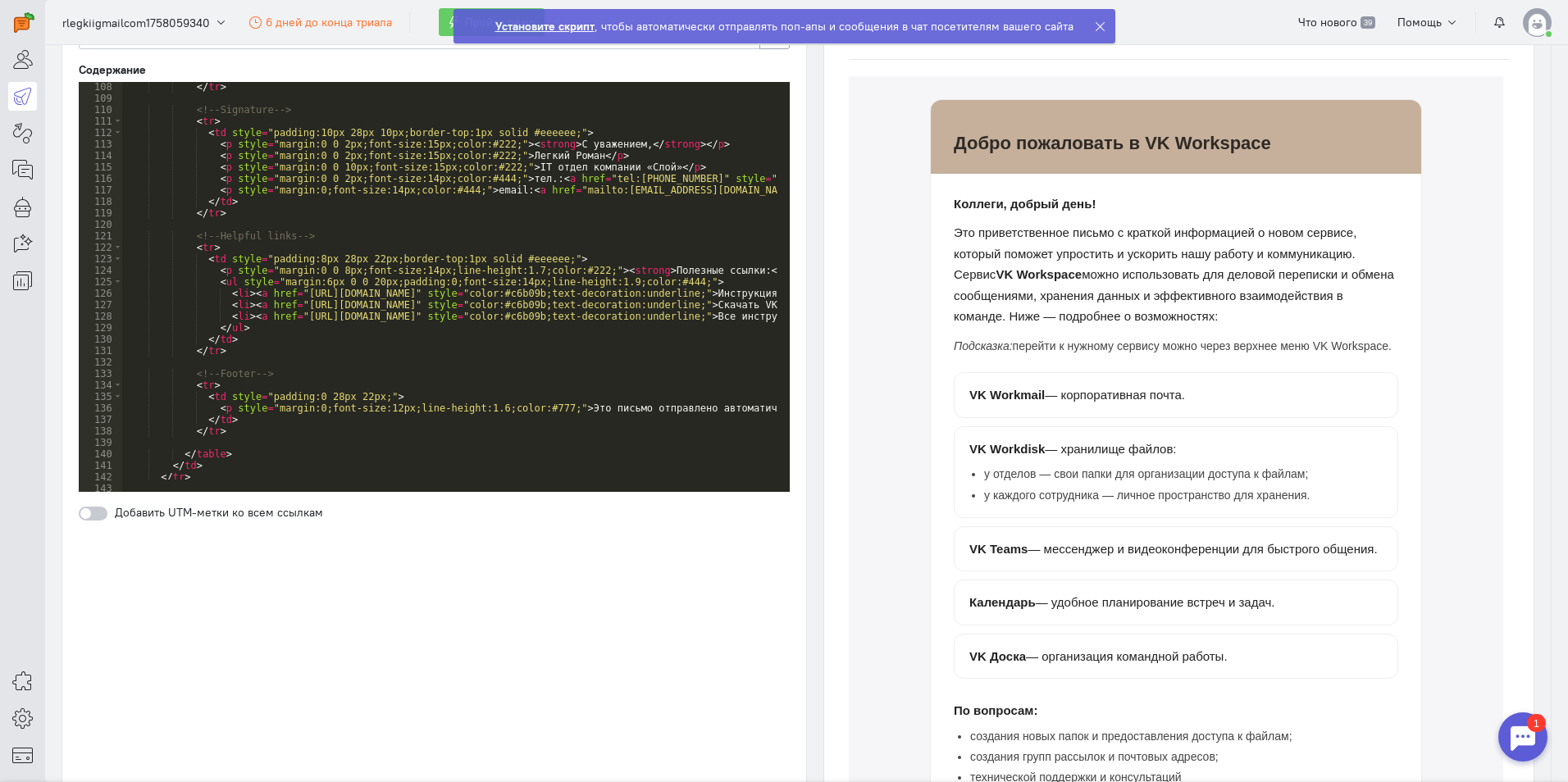
scroll to position [410, 0]
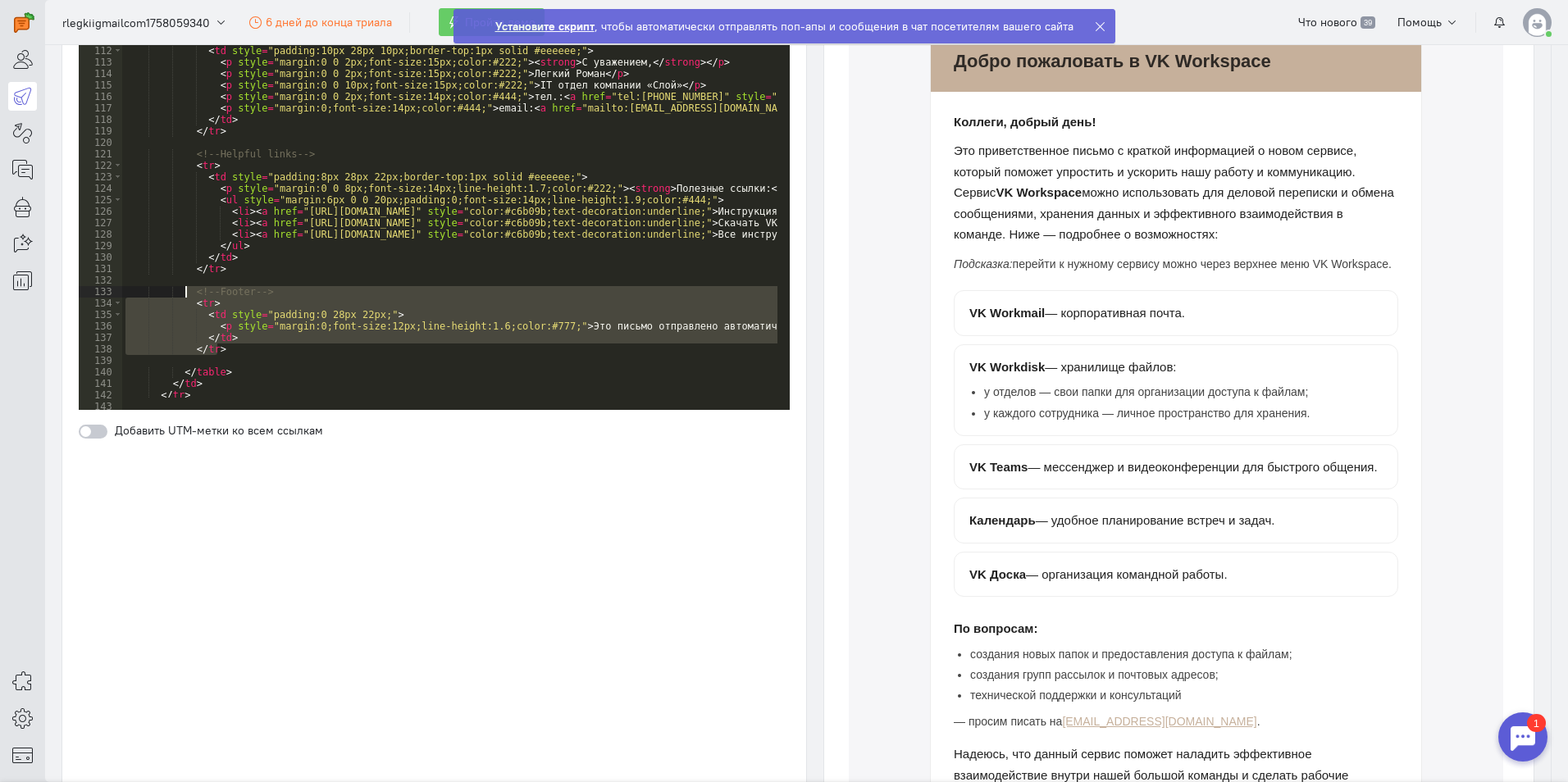
drag, startPoint x: 223, startPoint y: 349, endPoint x: 183, endPoint y: 296, distance: 66.4
click at [183, 296] on div "</ tr > <!-- Signature --> < tr > < td style = "padding:10px 28px 10px;border-t…" at bounding box center [794, 209] width 1343 height 421
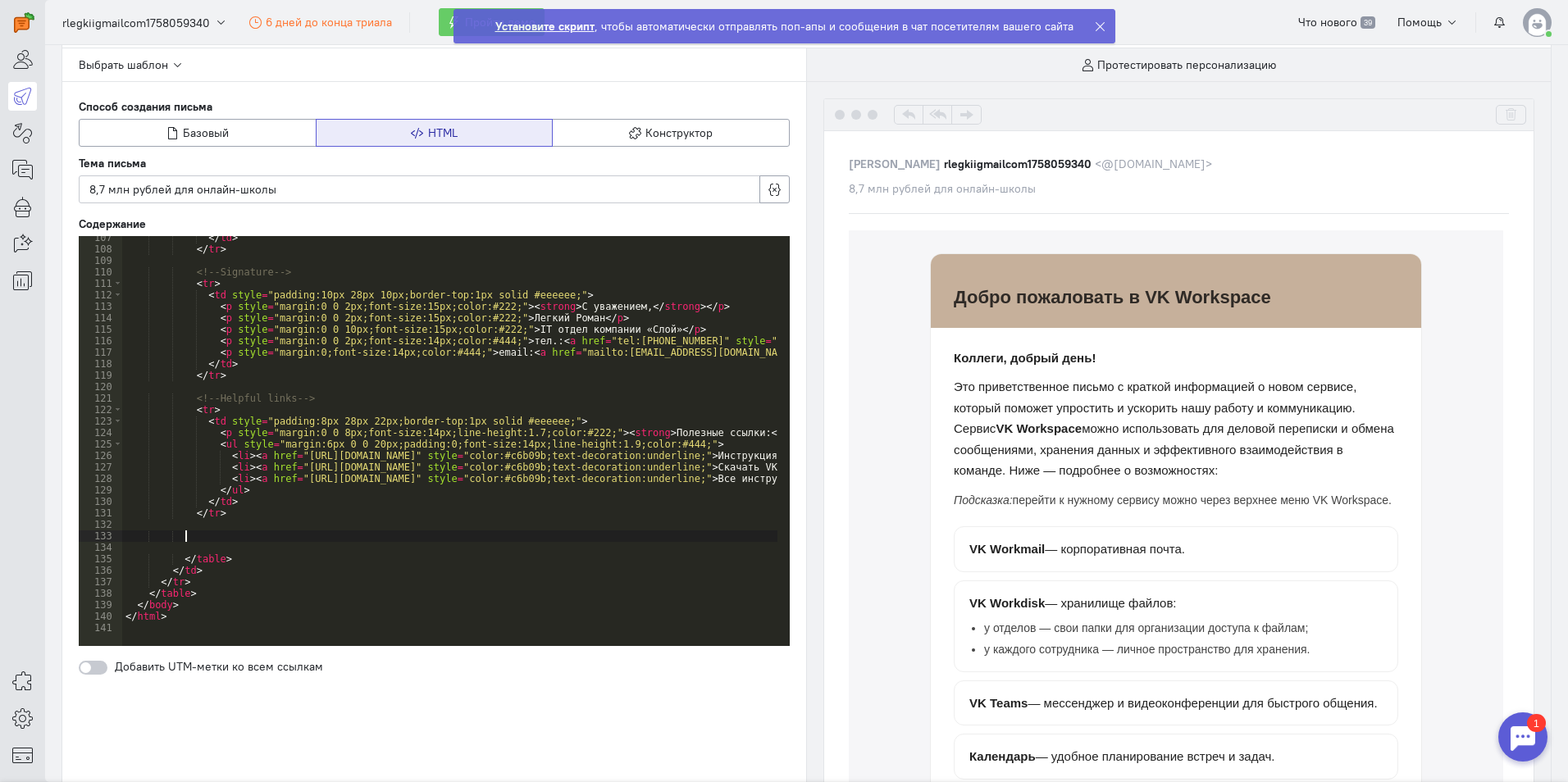
scroll to position [0, 0]
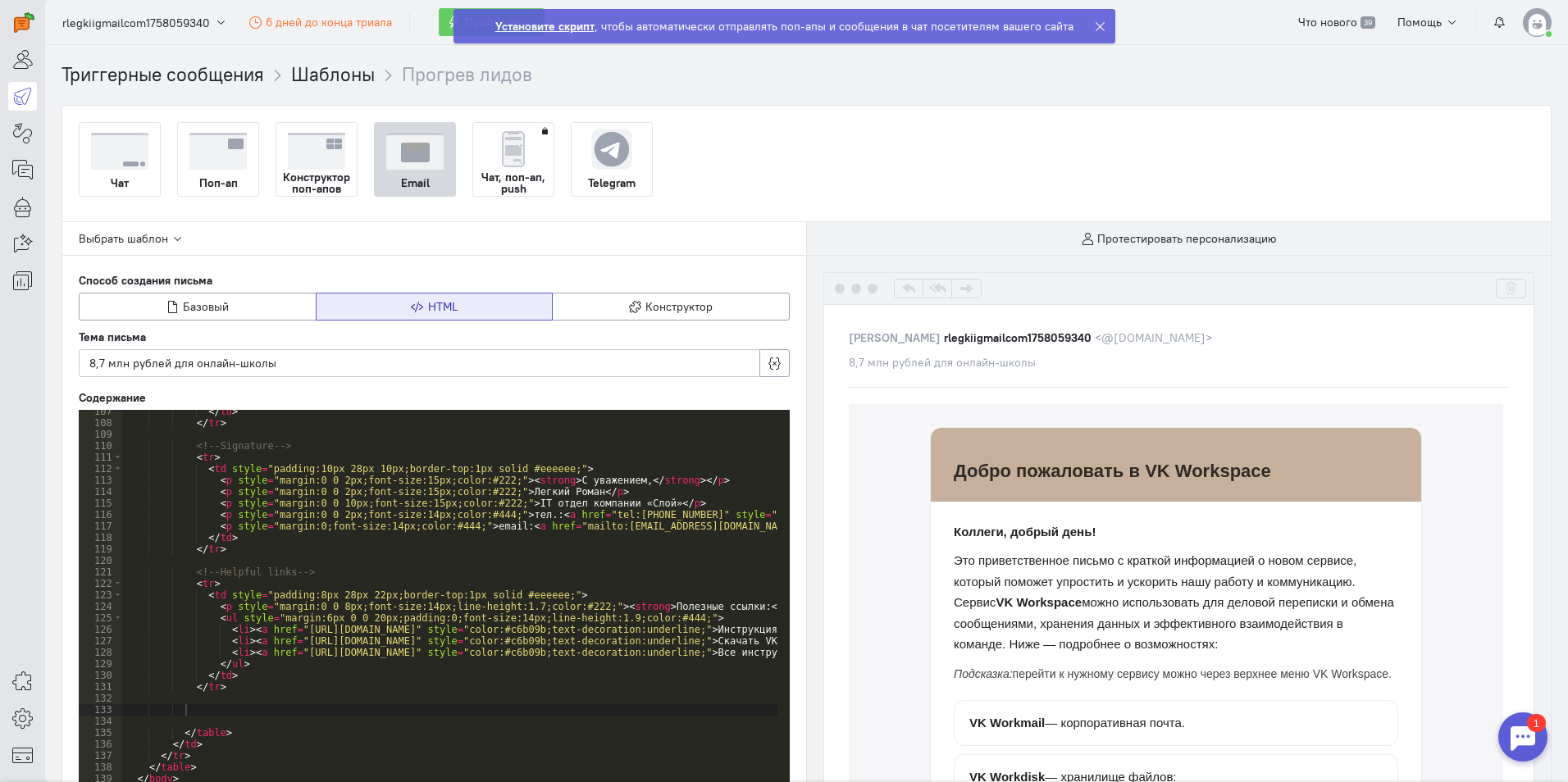
click at [329, 366] on div "8,7 млн рублей для онлайн-школы" at bounding box center [419, 363] width 660 height 16
drag, startPoint x: 432, startPoint y: 359, endPoint x: 8, endPoint y: 359, distance: 424.0
click at [8, 359] on div "superadmin free-trial" at bounding box center [784, 391] width 1568 height 782
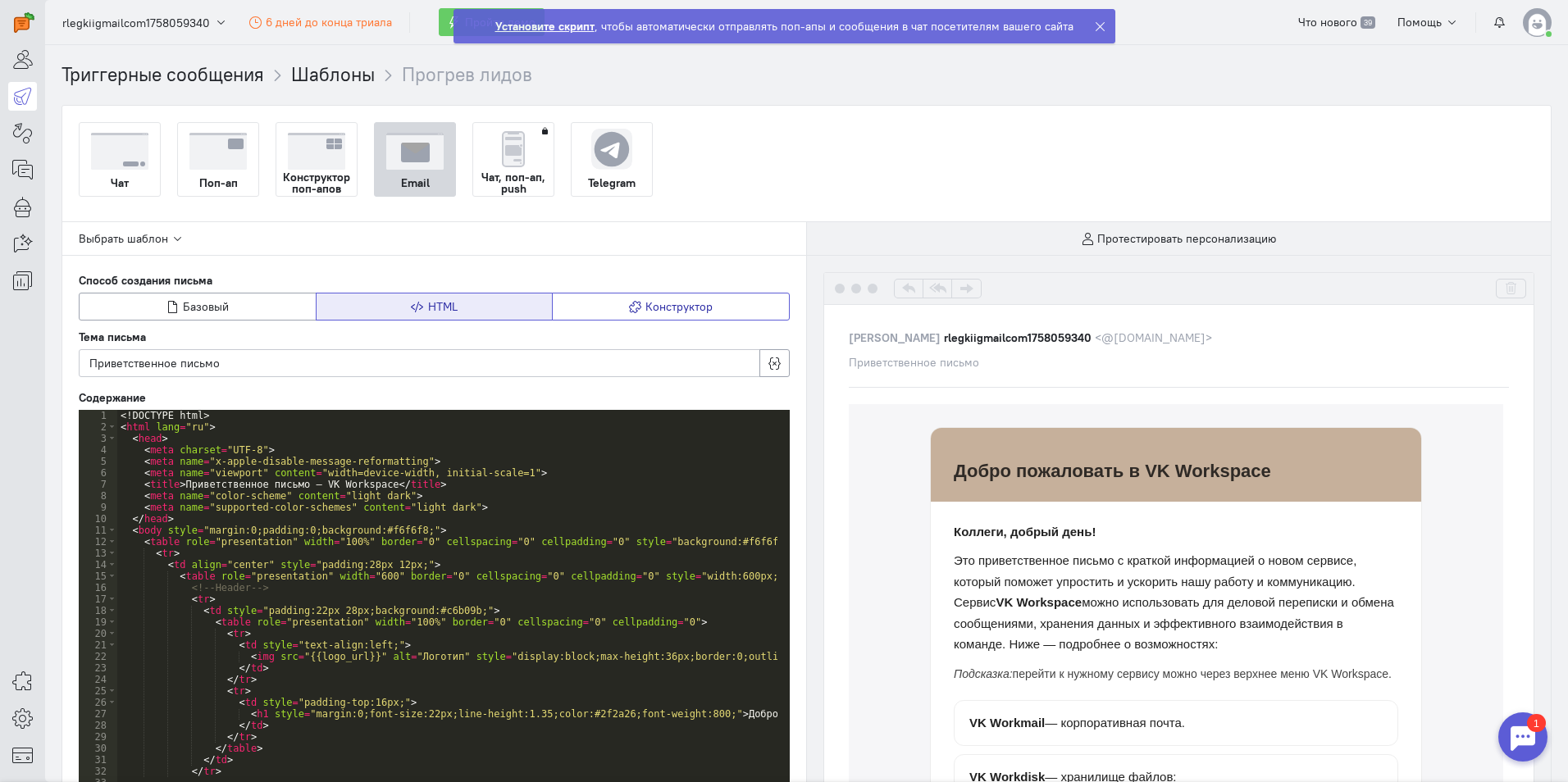
click at [600, 306] on button "Конструктор" at bounding box center [670, 307] width 238 height 28
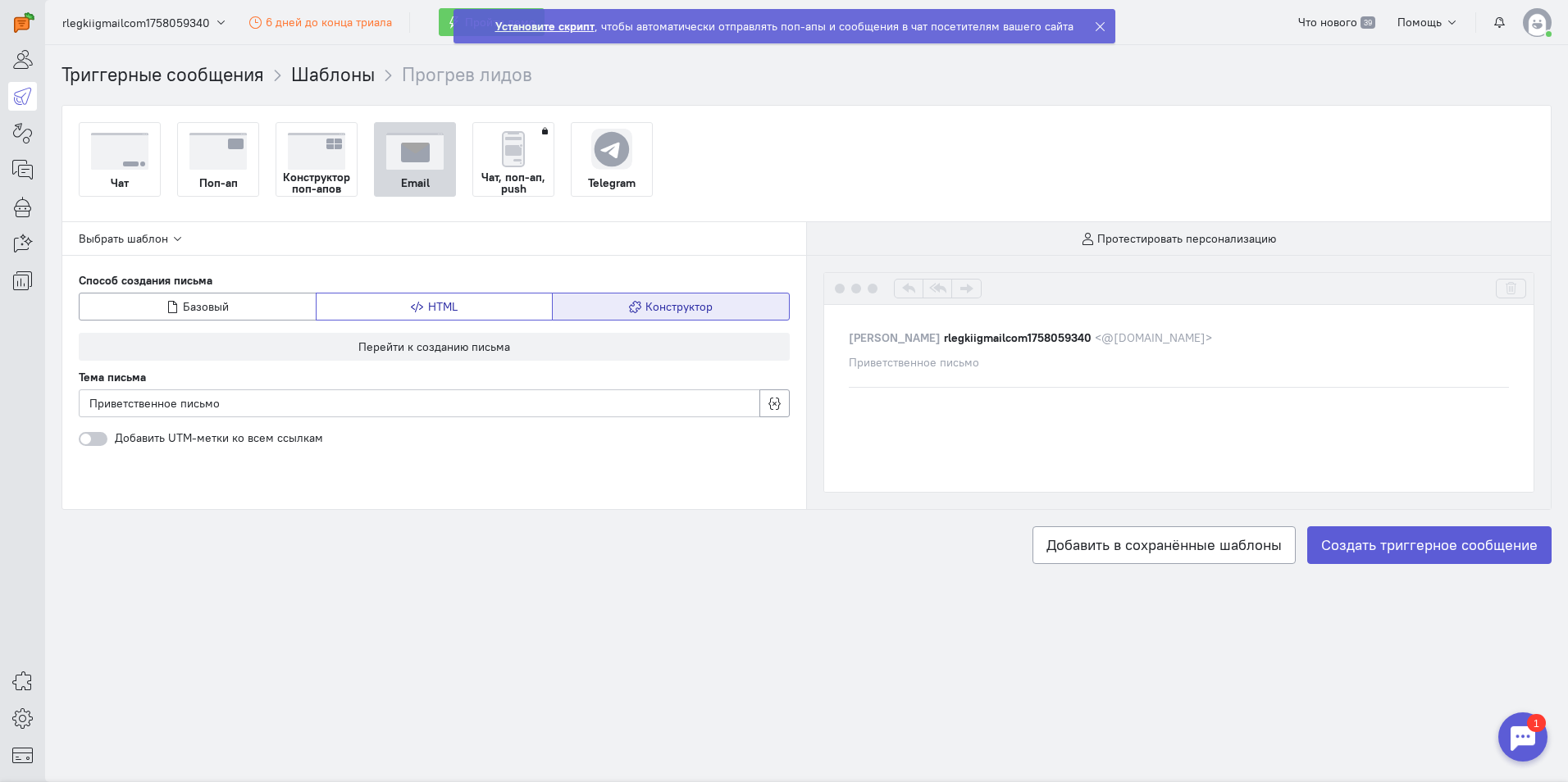
click at [522, 308] on button "HTML" at bounding box center [434, 307] width 238 height 28
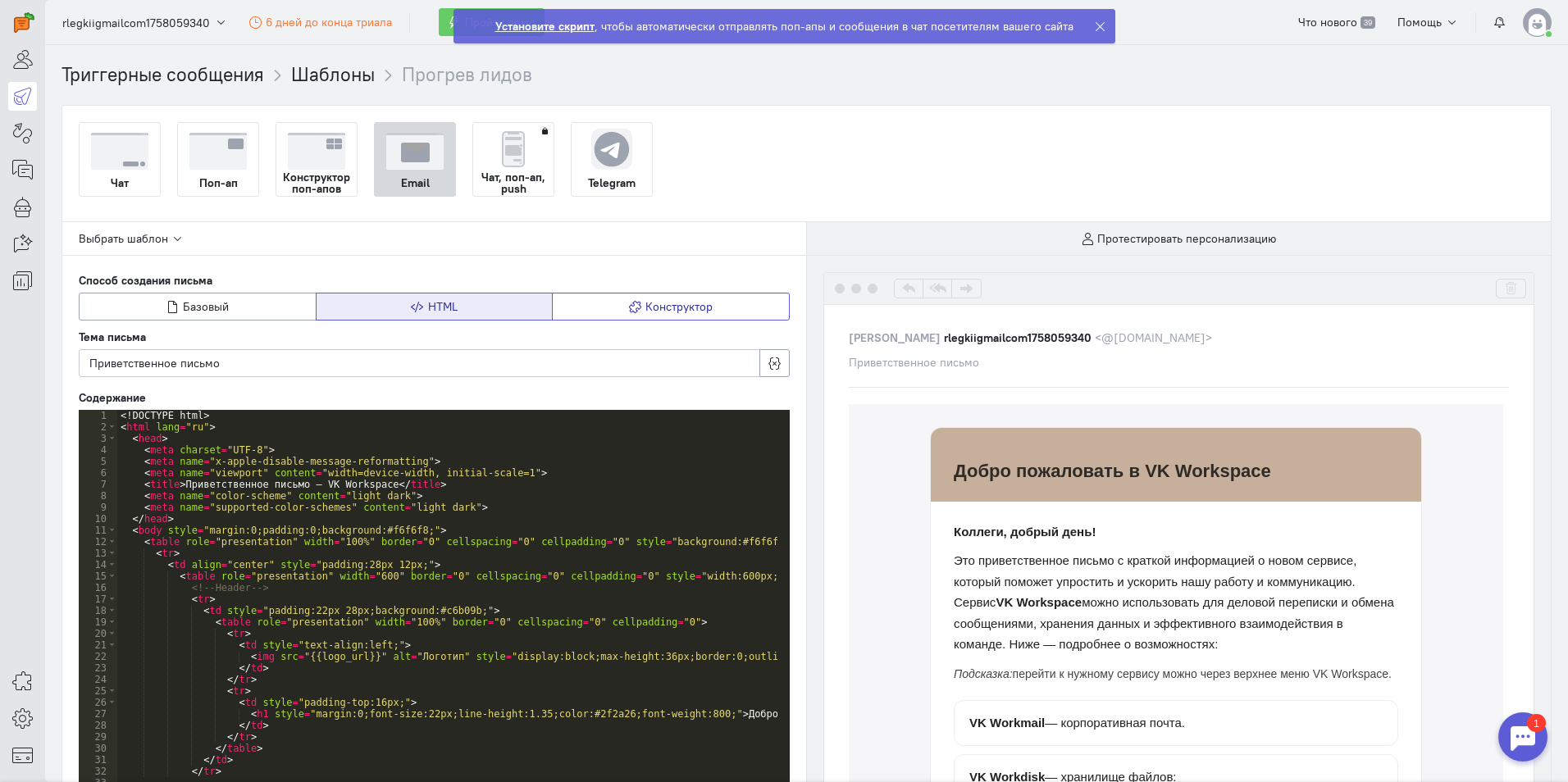
click at [629, 304] on icon "button" at bounding box center [635, 307] width 12 height 12
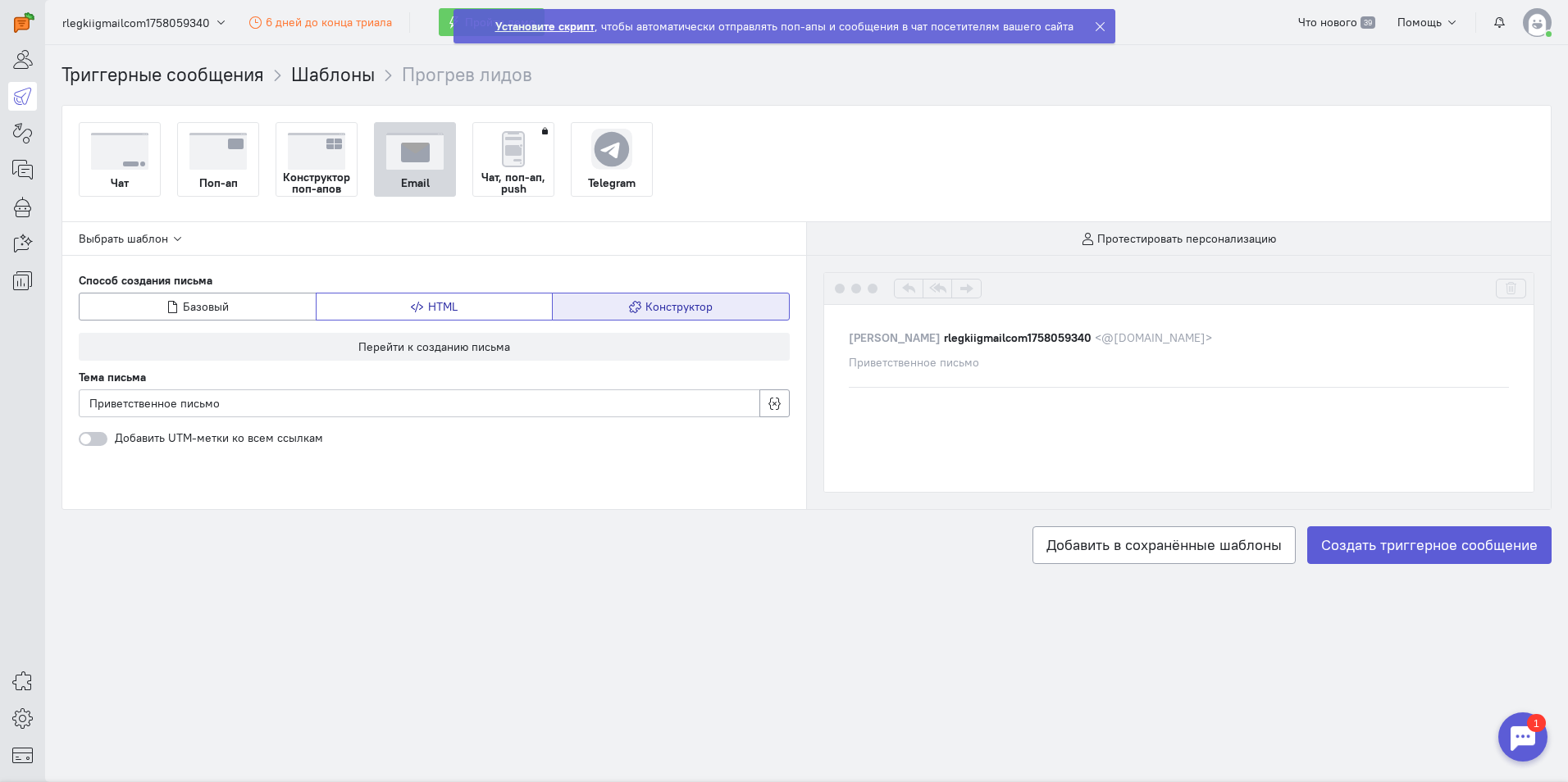
click at [471, 317] on button "HTML" at bounding box center [434, 307] width 238 height 28
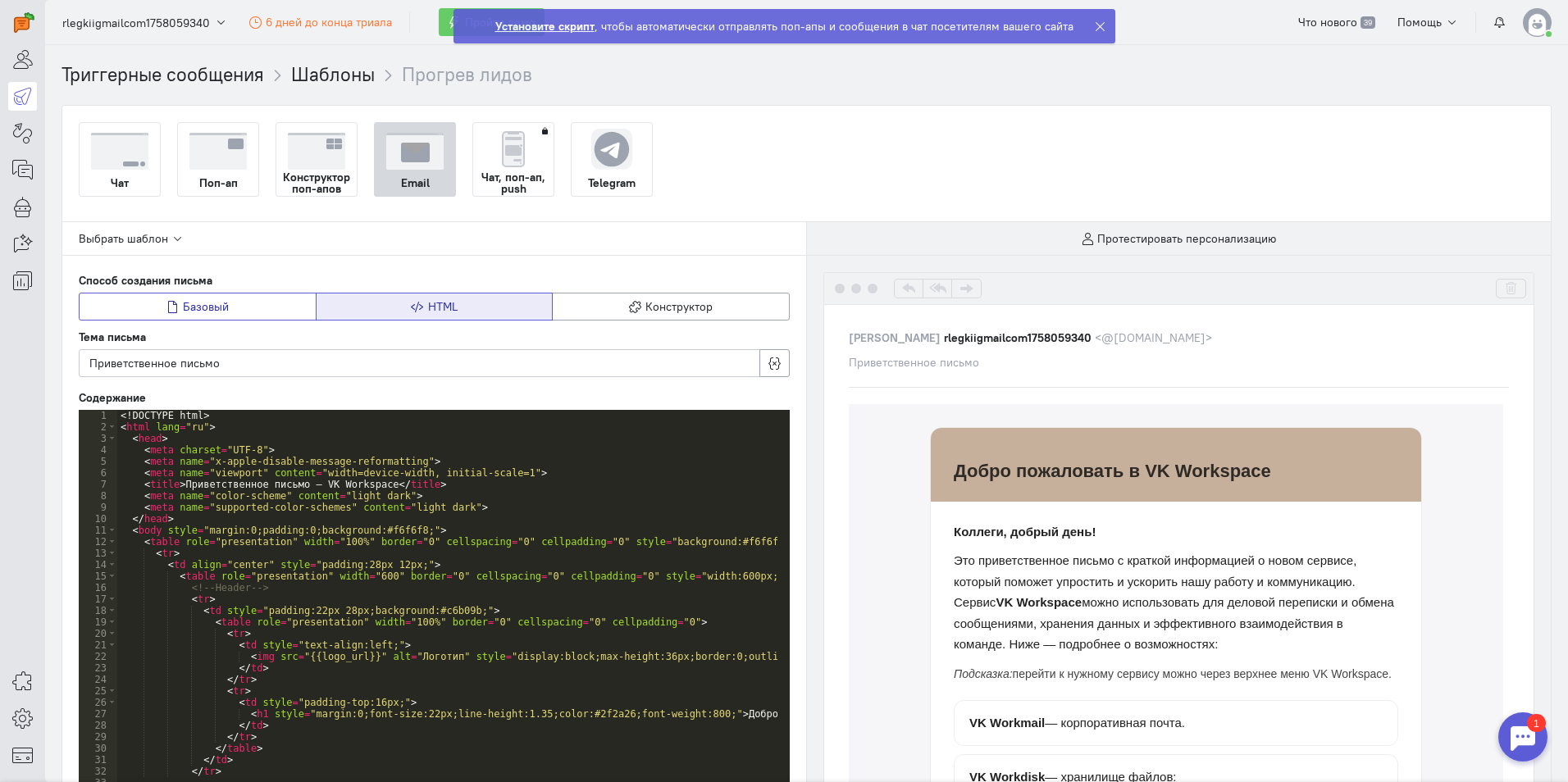
click at [238, 315] on button "Базовый" at bounding box center [197, 307] width 238 height 28
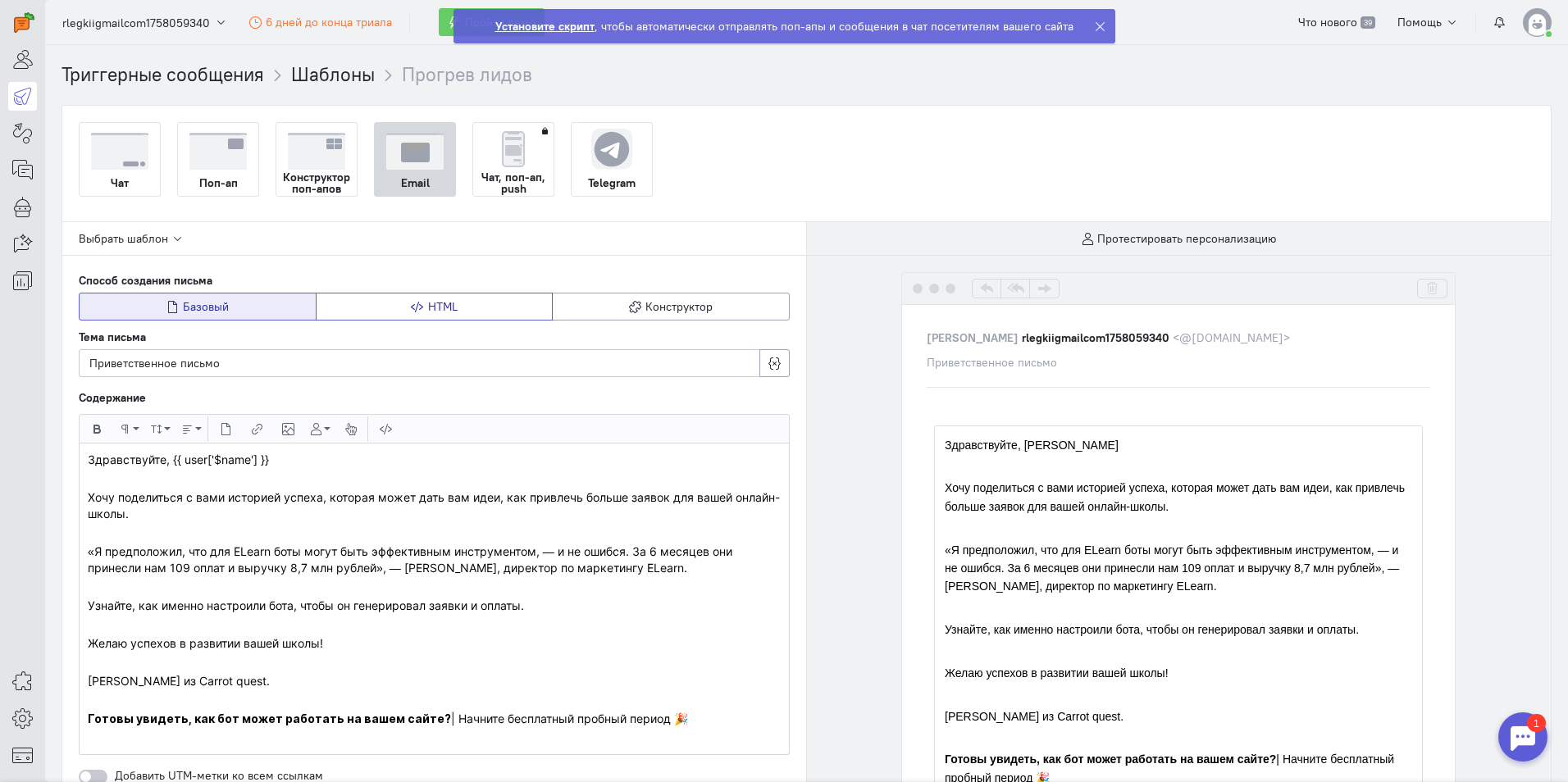
scroll to position [164, 0]
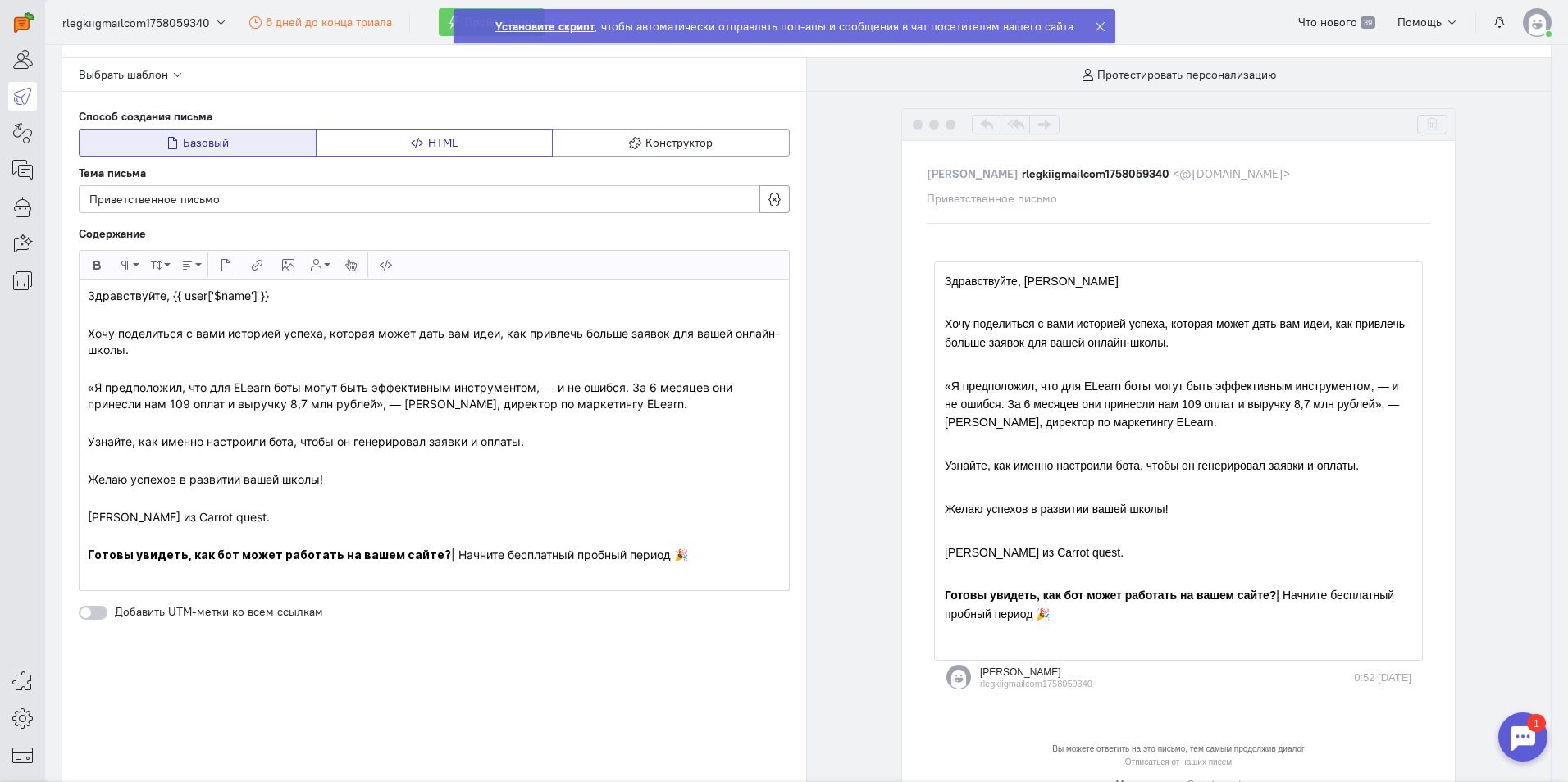
click at [398, 149] on button "HTML" at bounding box center [434, 143] width 238 height 28
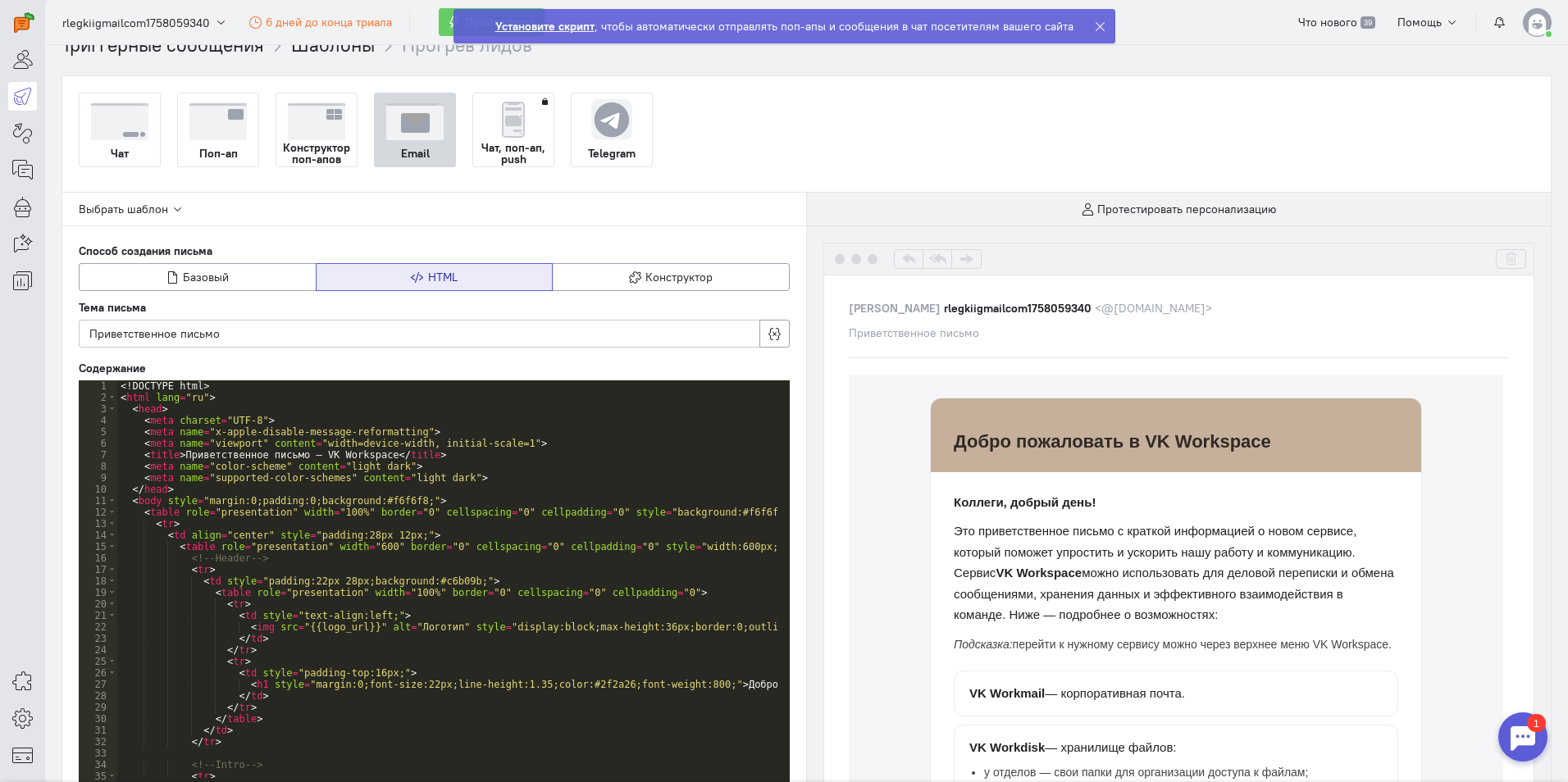
scroll to position [0, 0]
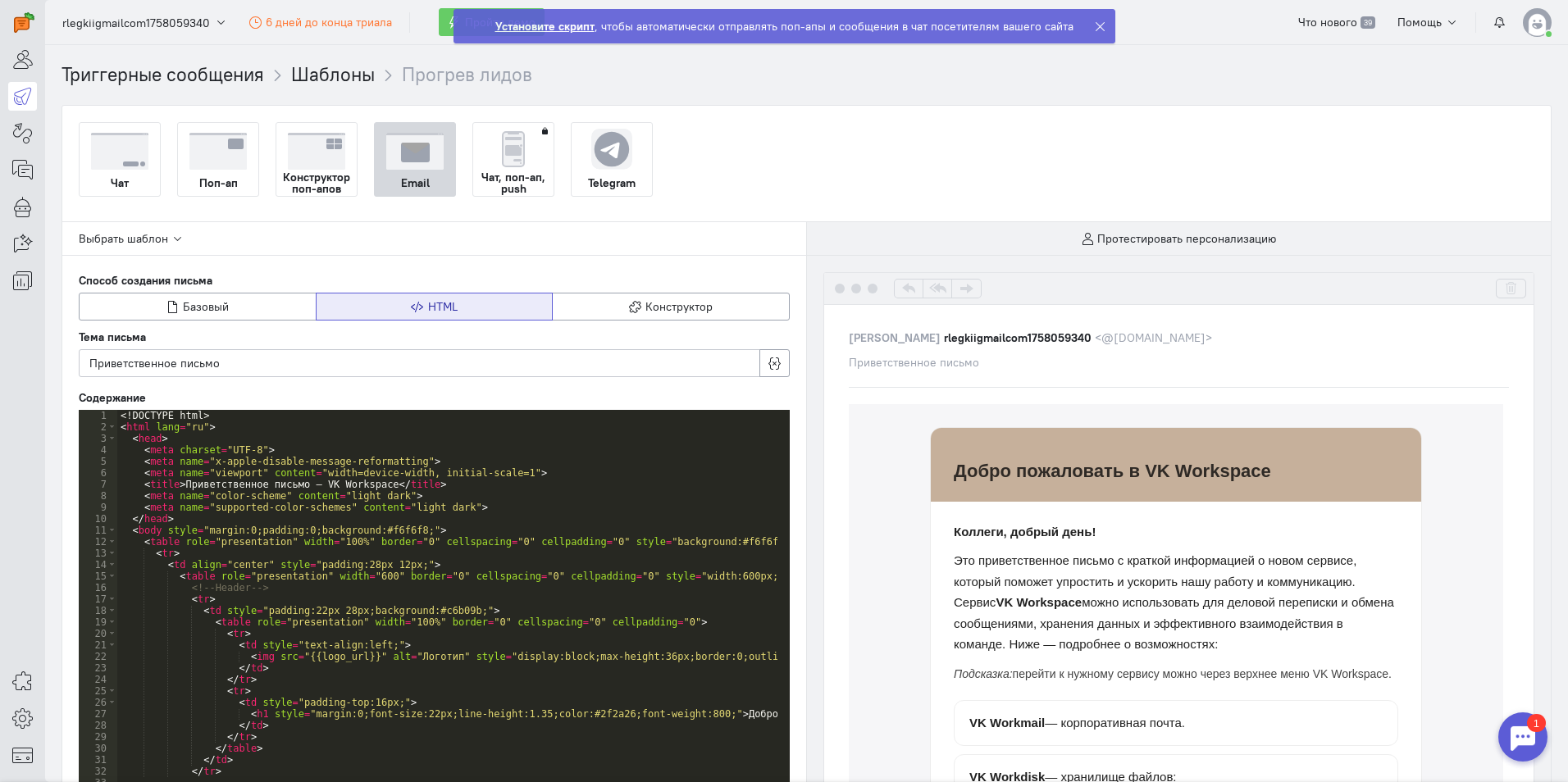
click at [1093, 26] on icon at bounding box center [1100, 27] width 12 height 12
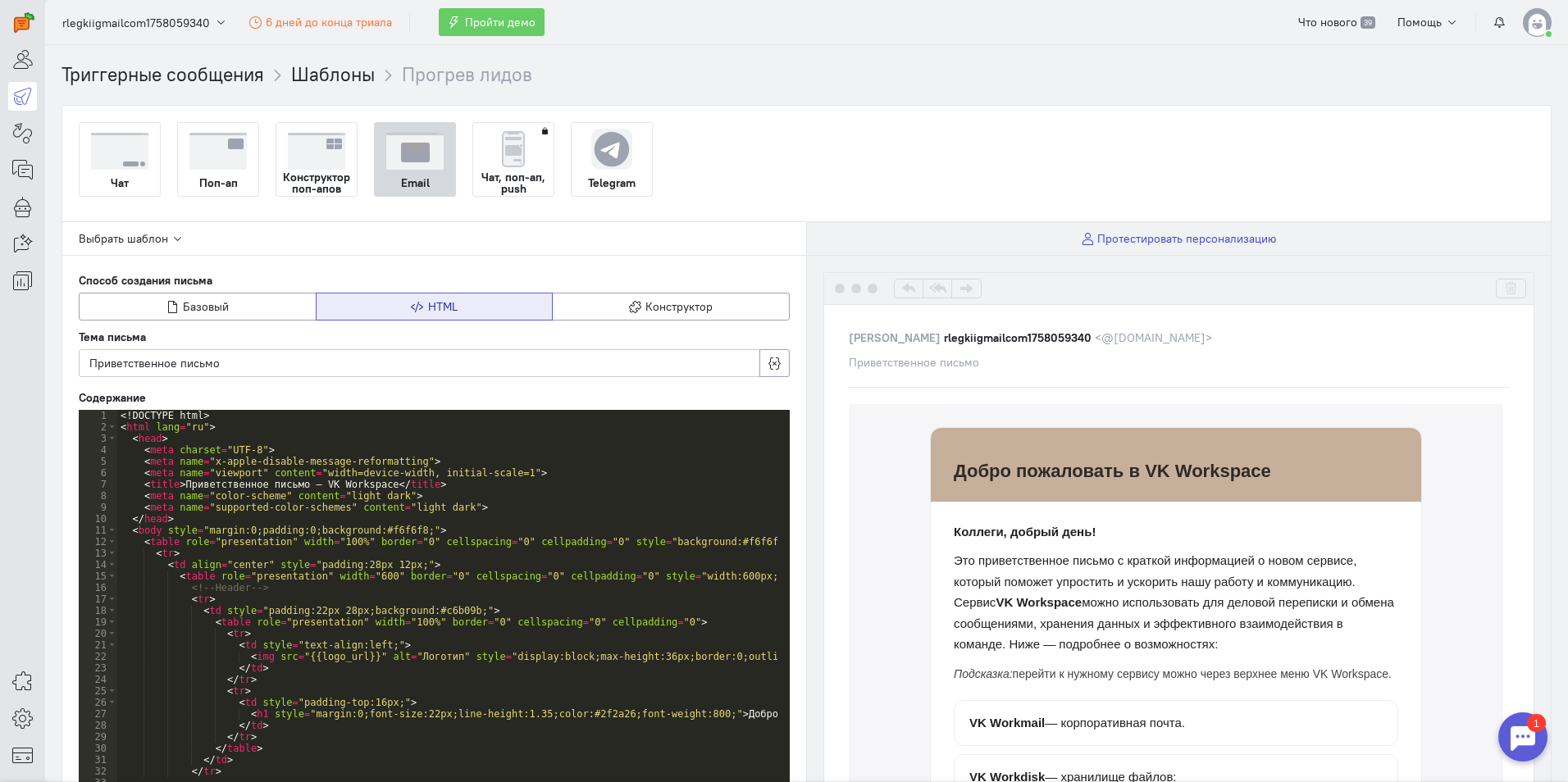
click at [1171, 237] on span "Протестировать персонализацию" at bounding box center [1186, 238] width 179 height 15
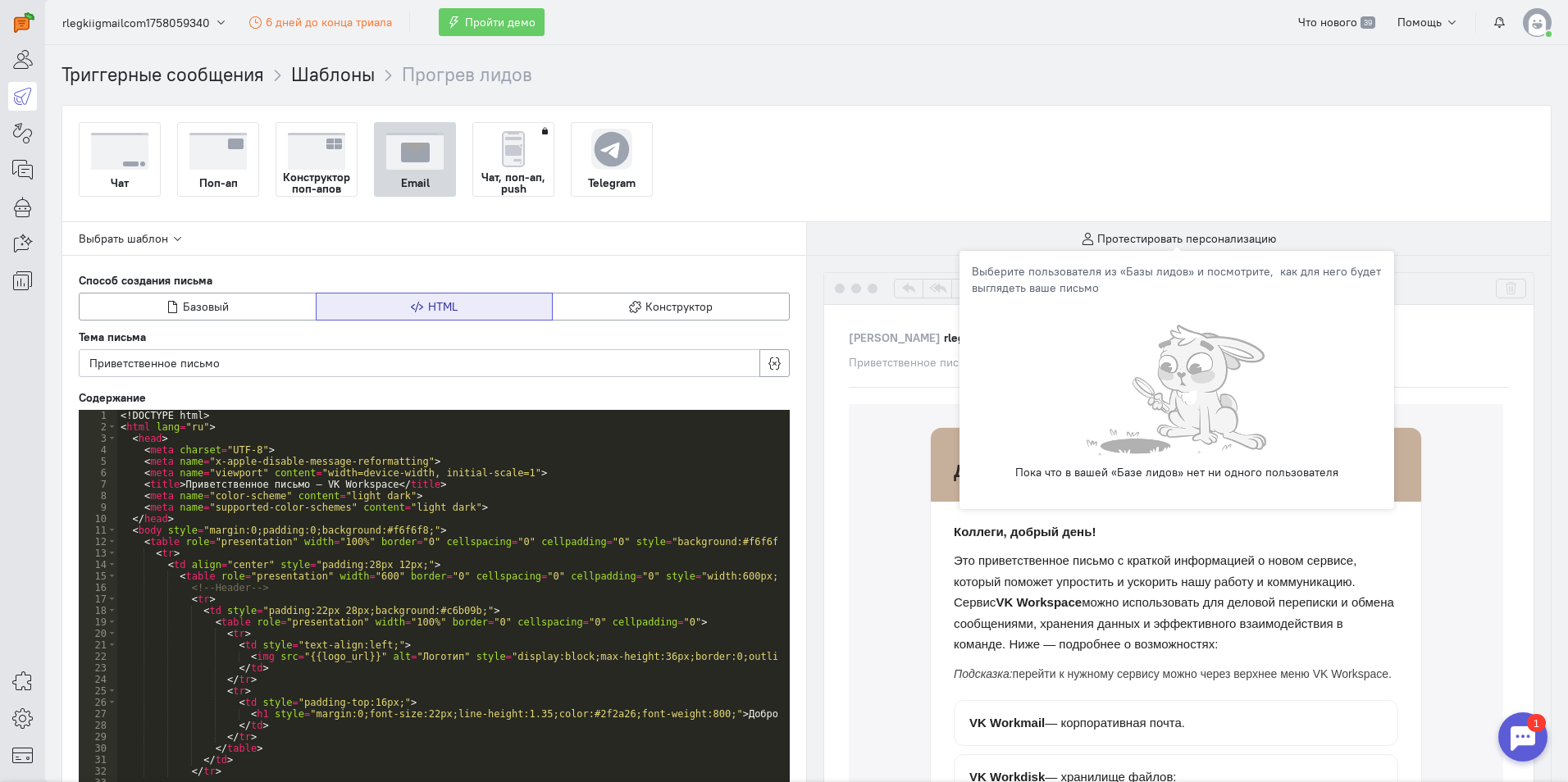
click at [1039, 158] on div "Чат Поп-ап Конструктор поп-апов Email Чат, поп-ап, push Telegram" at bounding box center [806, 159] width 1456 height 74
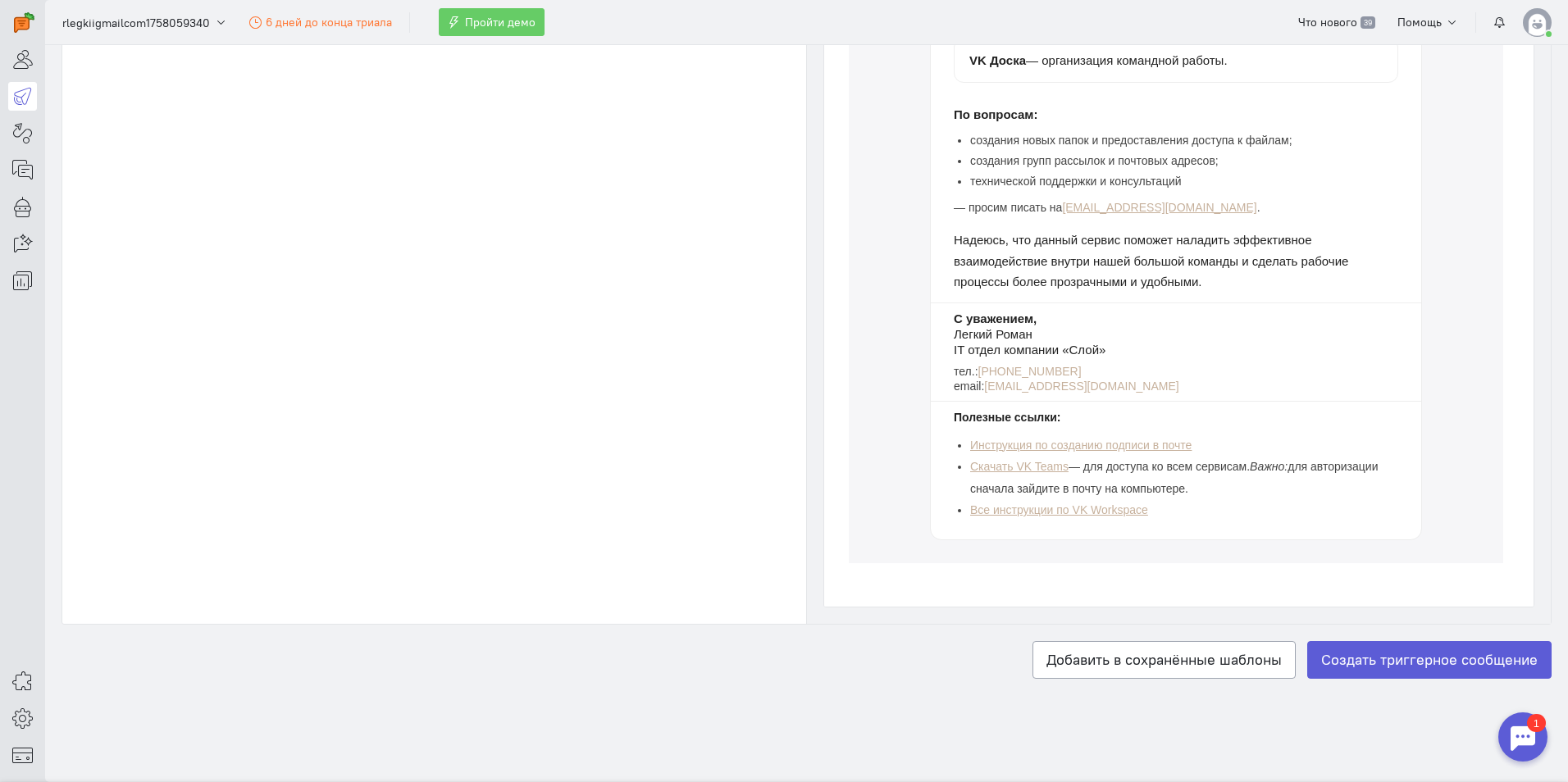
scroll to position [935, 0]
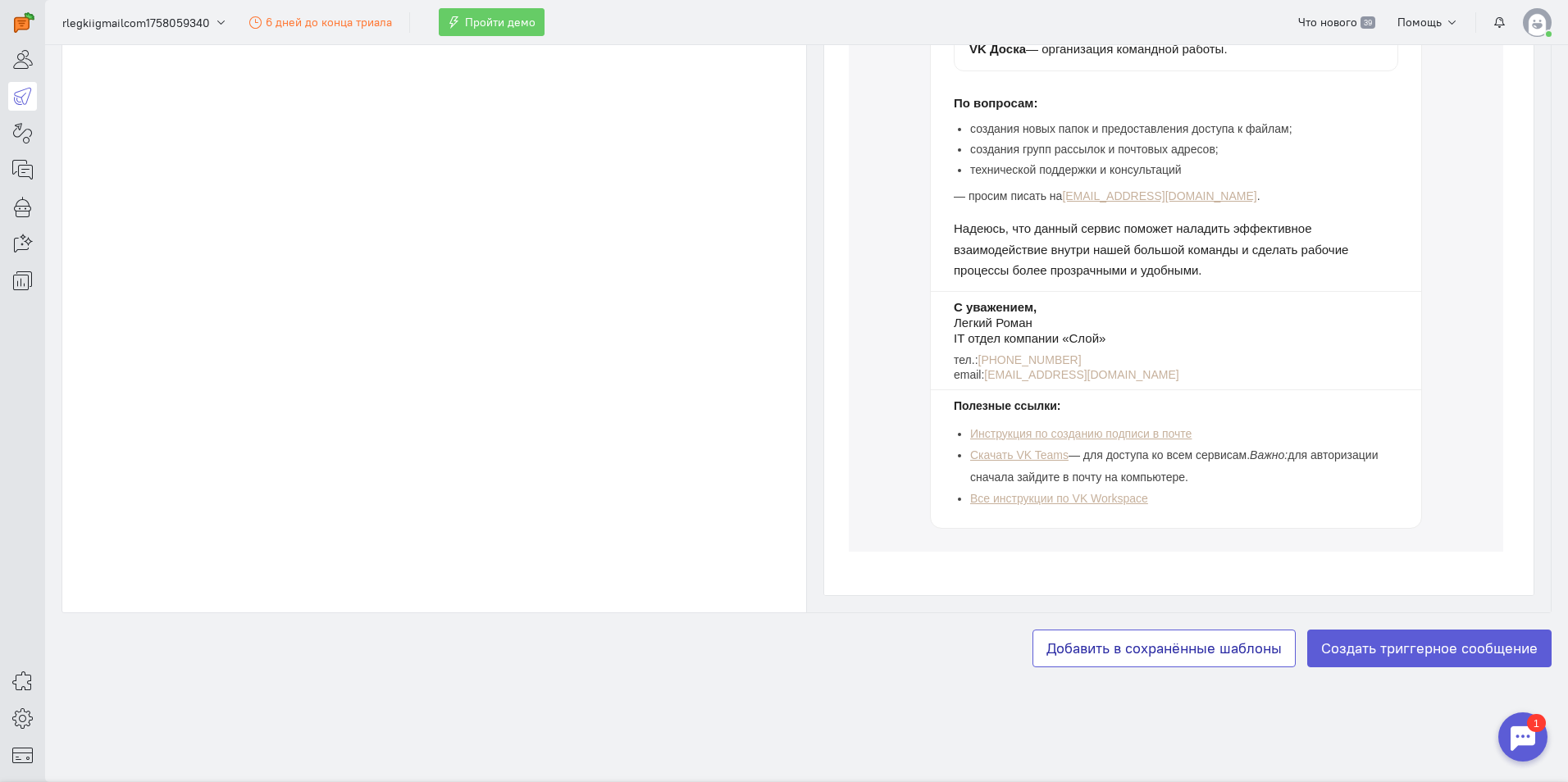
click at [1177, 644] on button "Добавить в сохранённые шаблоны" at bounding box center [1163, 649] width 264 height 38
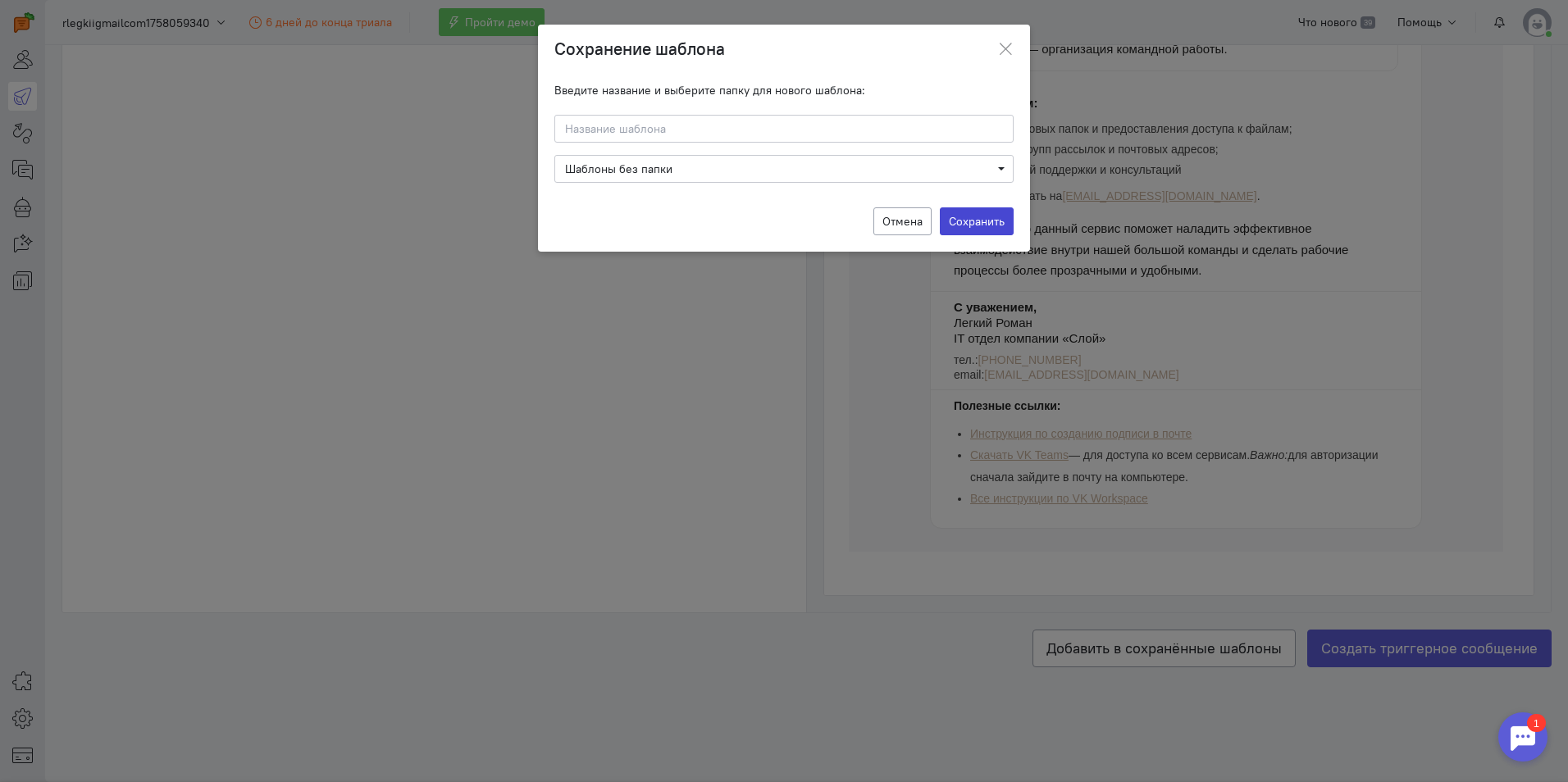
click at [978, 215] on label "Сохранить" at bounding box center [976, 221] width 73 height 28
click at [0, 0] on input "Сохранить" at bounding box center [0, 0] width 0 height 0
click at [667, 115] on input at bounding box center [783, 129] width 459 height 28
type input "1"
click at [1006, 226] on label "Сохранить" at bounding box center [976, 221] width 73 height 28
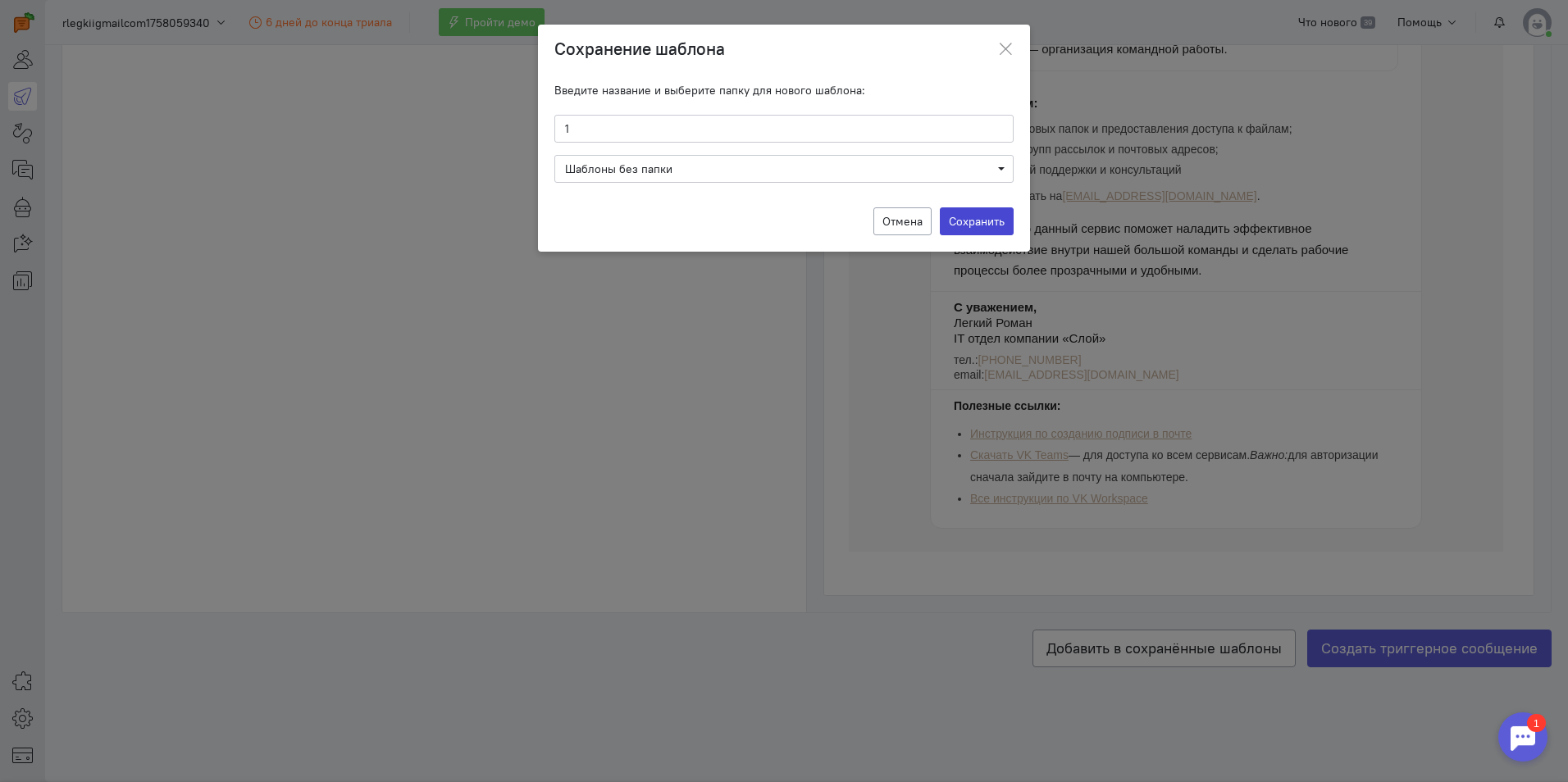
click at [0, 0] on input "Сохранить" at bounding box center [0, 0] width 0 height 0
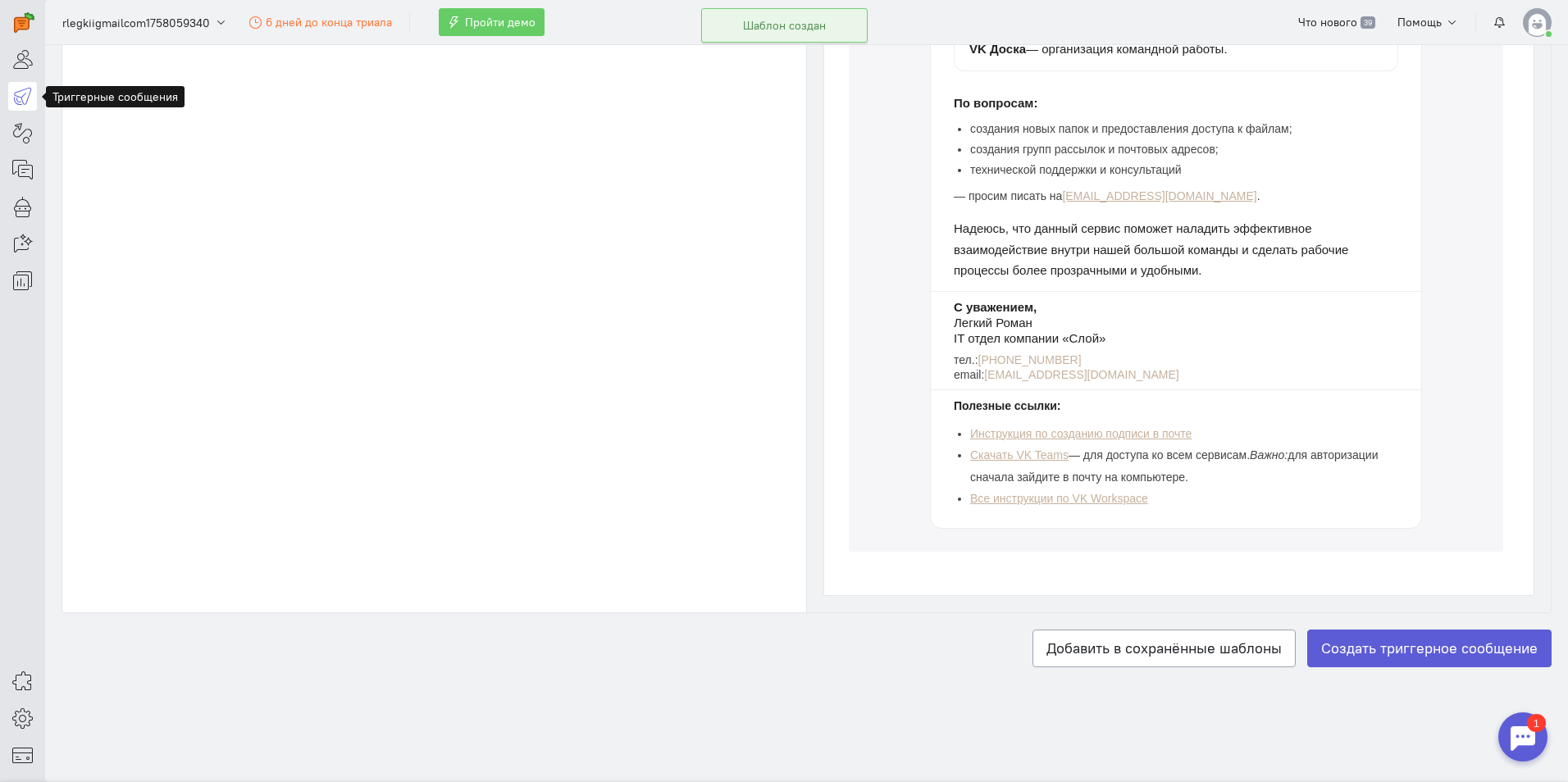
click at [24, 89] on icon at bounding box center [22, 96] width 21 height 20
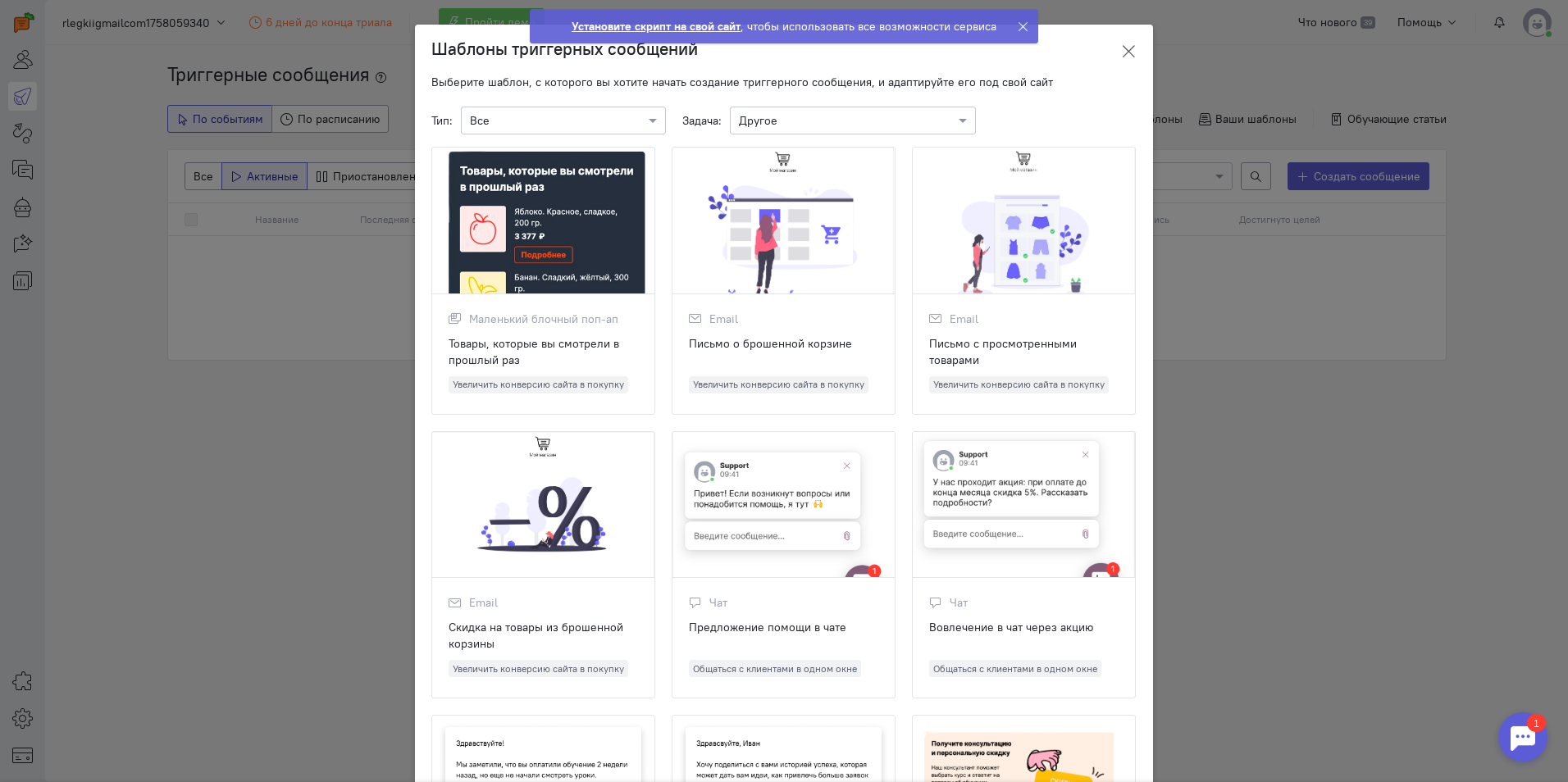
click at [1113, 39] on button at bounding box center [1128, 51] width 49 height 39
